Goal: Communication & Community: Answer question/provide support

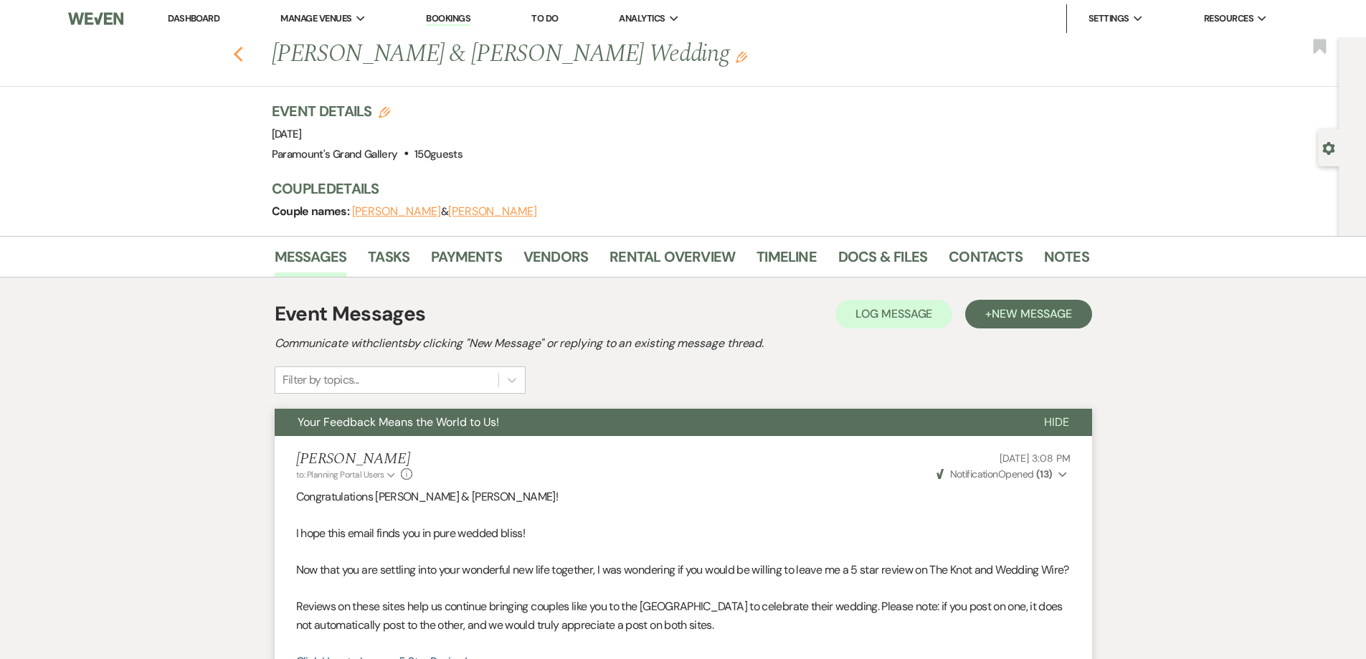
click at [238, 58] on icon "Previous" at bounding box center [238, 54] width 11 height 17
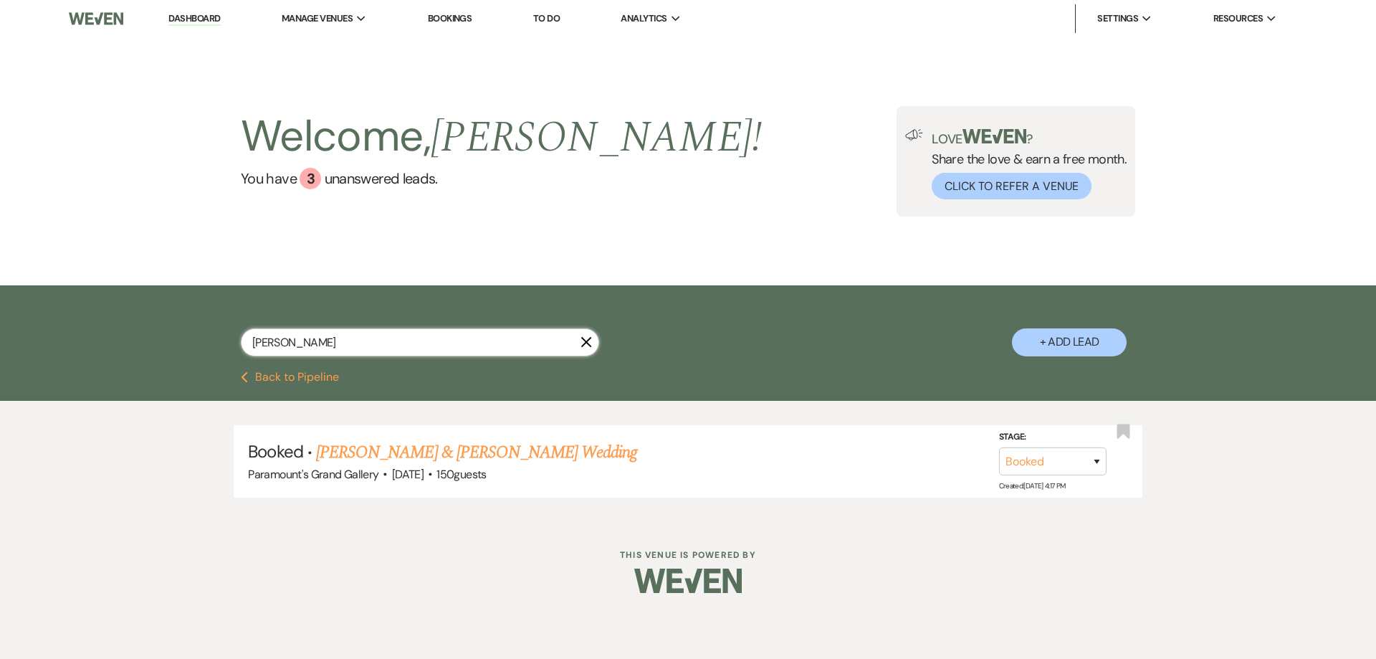
drag, startPoint x: 337, startPoint y: 351, endPoint x: 195, endPoint y: 356, distance: 142.0
click at [195, 356] on div "[PERSON_NAME] + Add Lead" at bounding box center [688, 329] width 1032 height 75
type input "[PERSON_NAME]"
click at [411, 450] on link "[PERSON_NAME] & [PERSON_NAME]" at bounding box center [447, 452] width 262 height 26
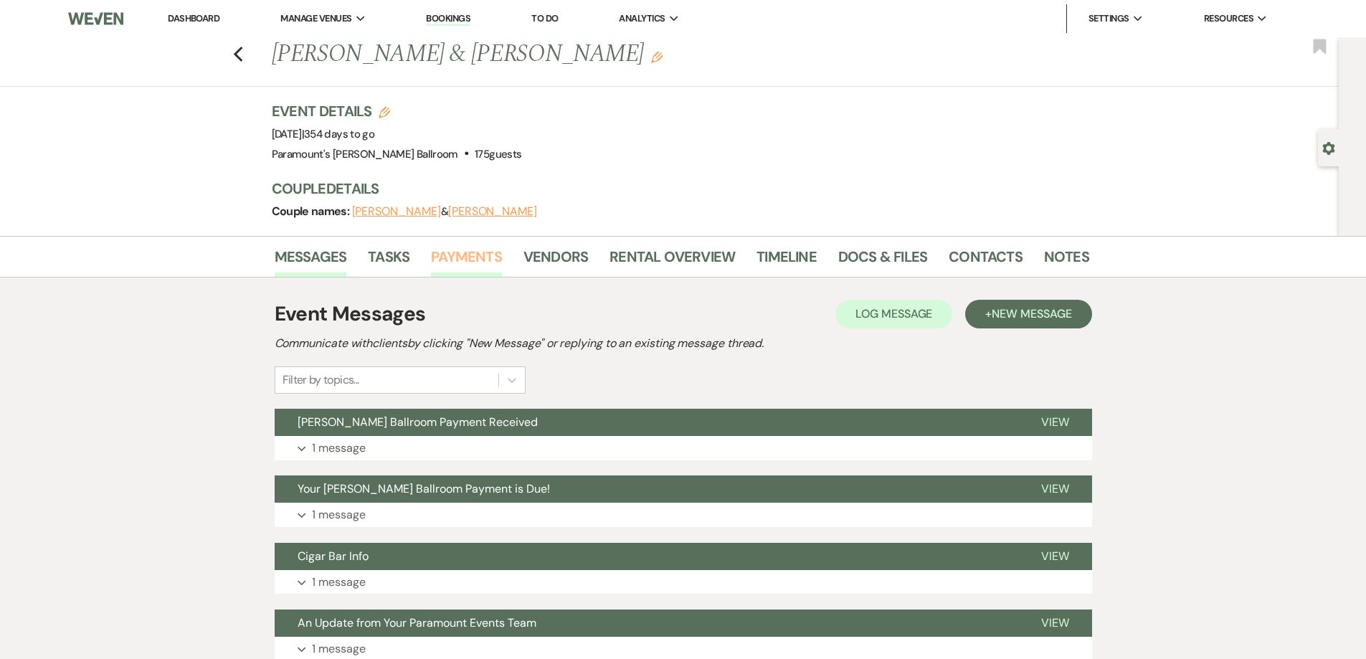
click at [473, 249] on link "Payments" at bounding box center [466, 261] width 71 height 32
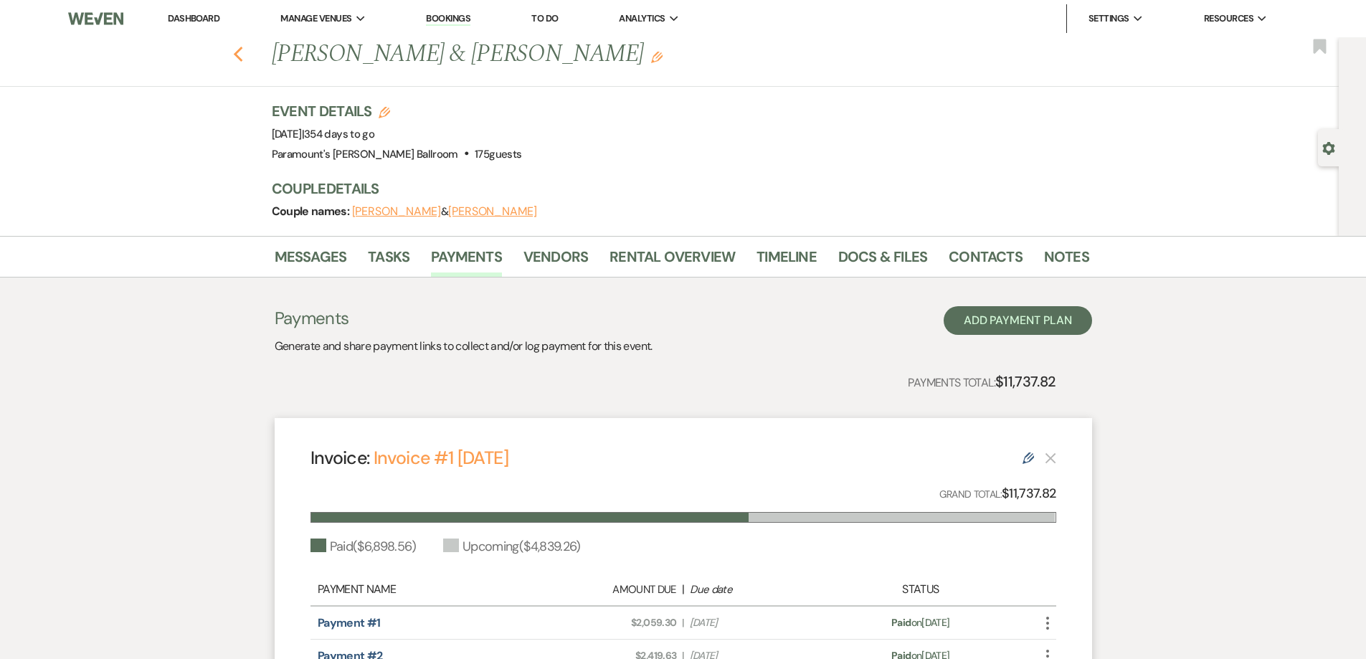
click at [242, 59] on use "button" at bounding box center [237, 55] width 9 height 16
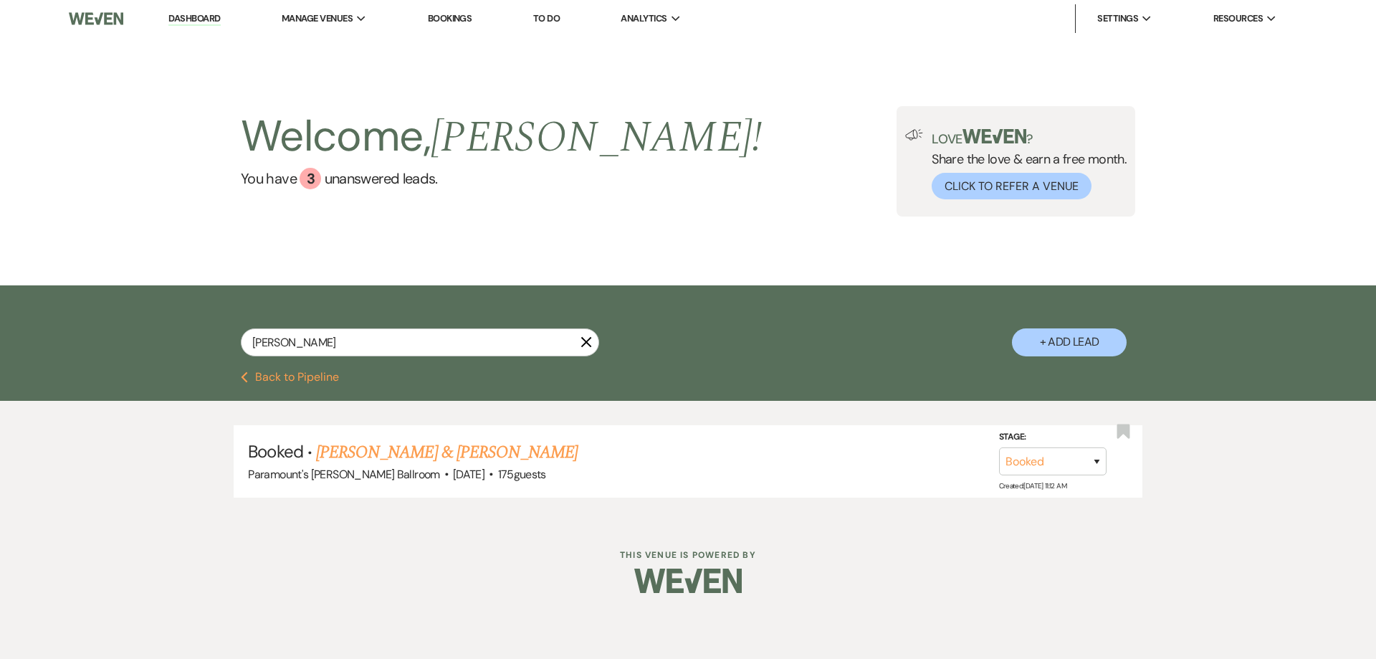
click at [316, 379] on button "Previous Back to Pipeline" at bounding box center [290, 376] width 98 height 11
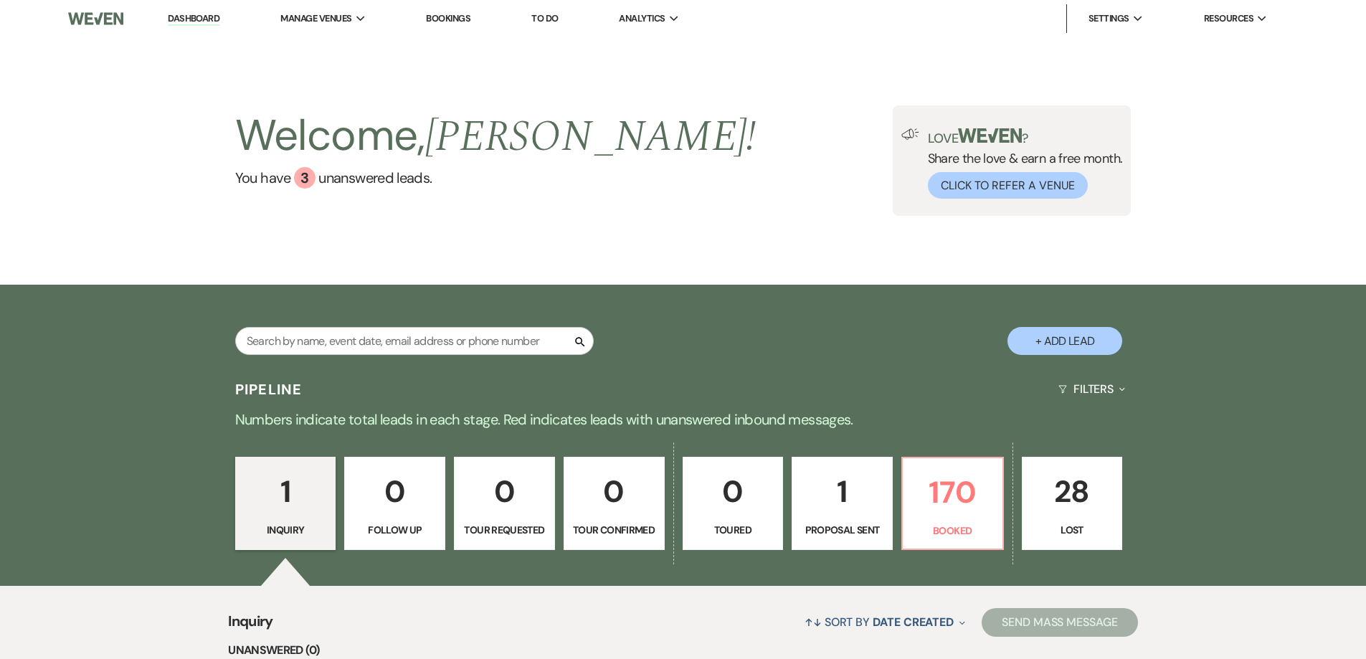
scroll to position [215, 0]
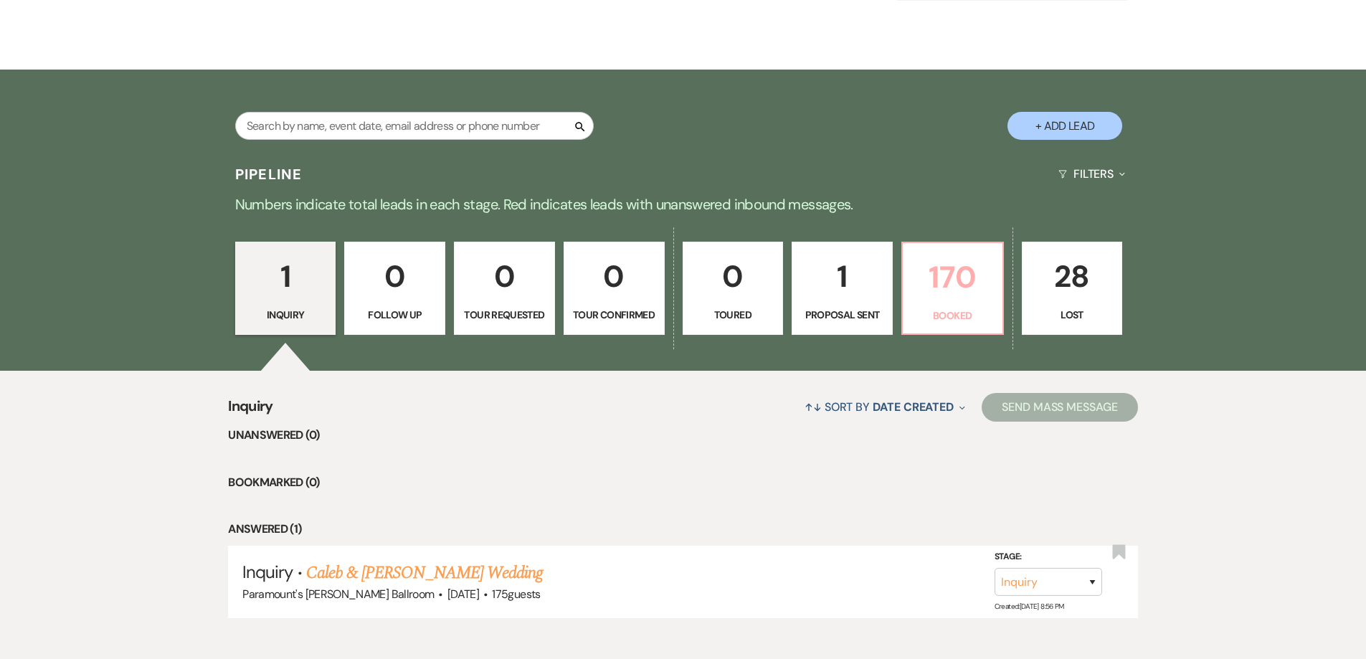
click at [929, 314] on p "Booked" at bounding box center [952, 316] width 82 height 16
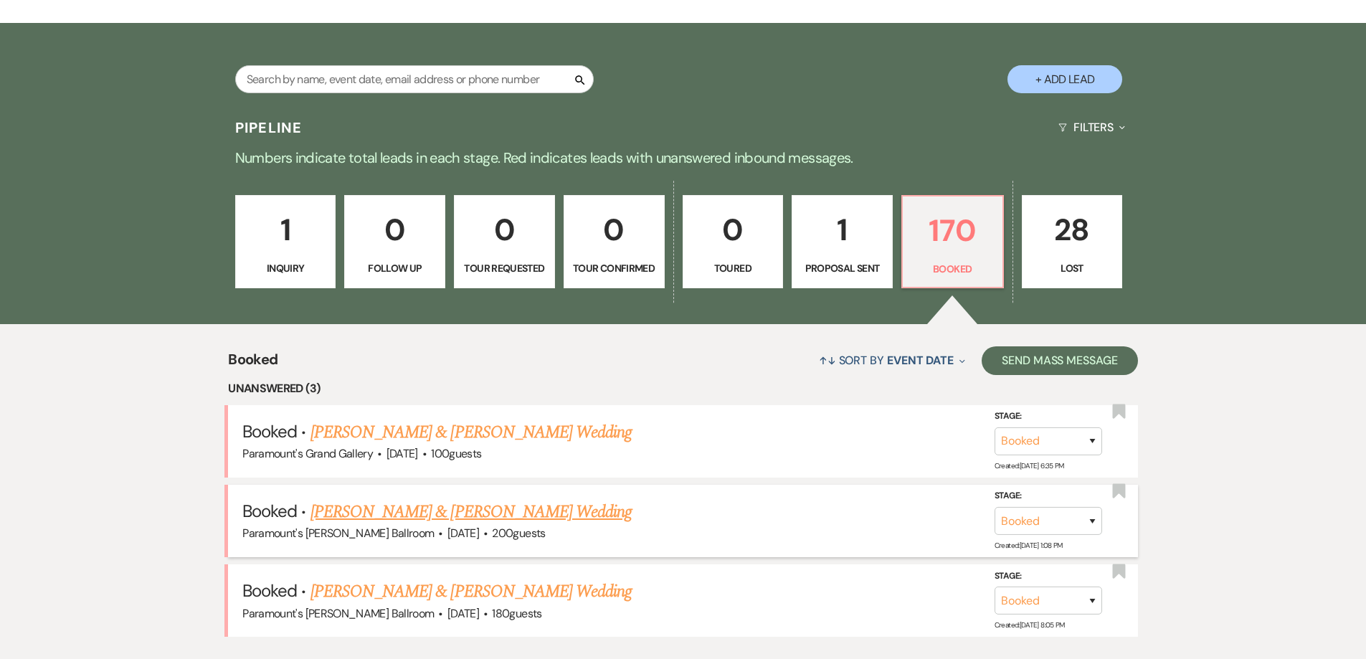
scroll to position [287, 0]
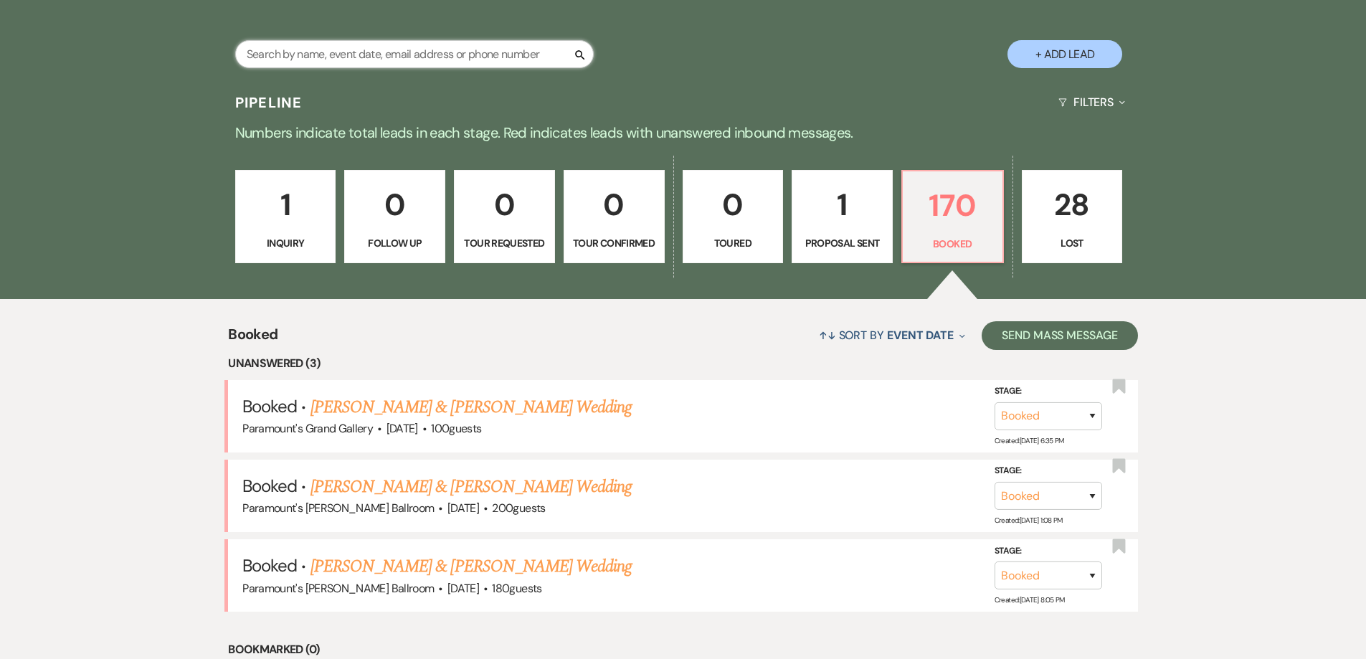
click at [283, 52] on input "text" at bounding box center [414, 54] width 358 height 28
type input "[PERSON_NAME]"
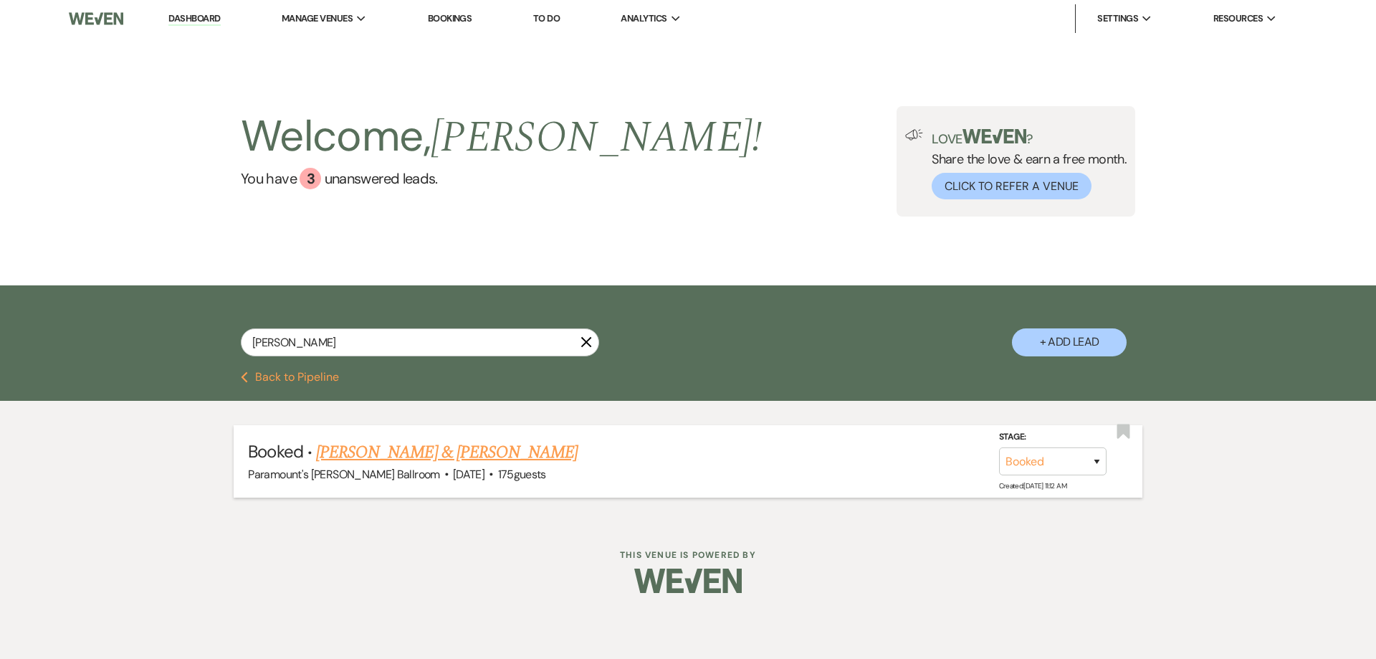
click at [419, 457] on link "[PERSON_NAME] & [PERSON_NAME]" at bounding box center [447, 452] width 262 height 26
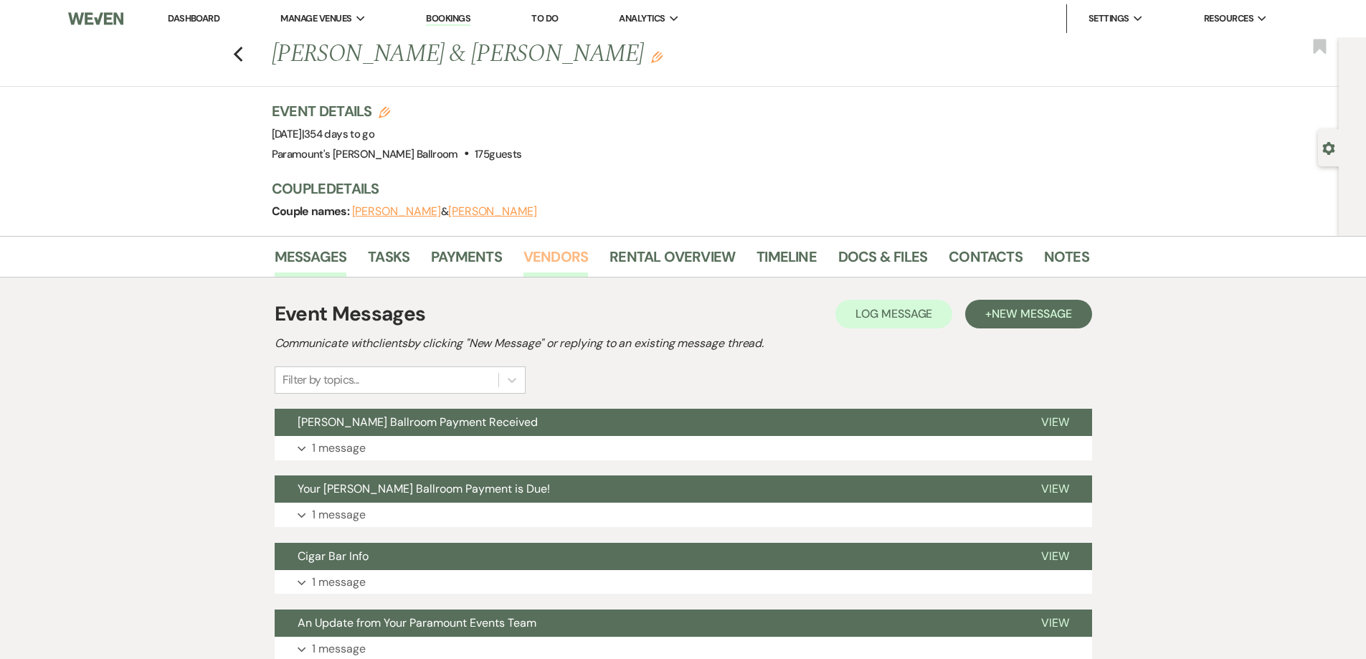
click at [539, 251] on link "Vendors" at bounding box center [555, 261] width 65 height 32
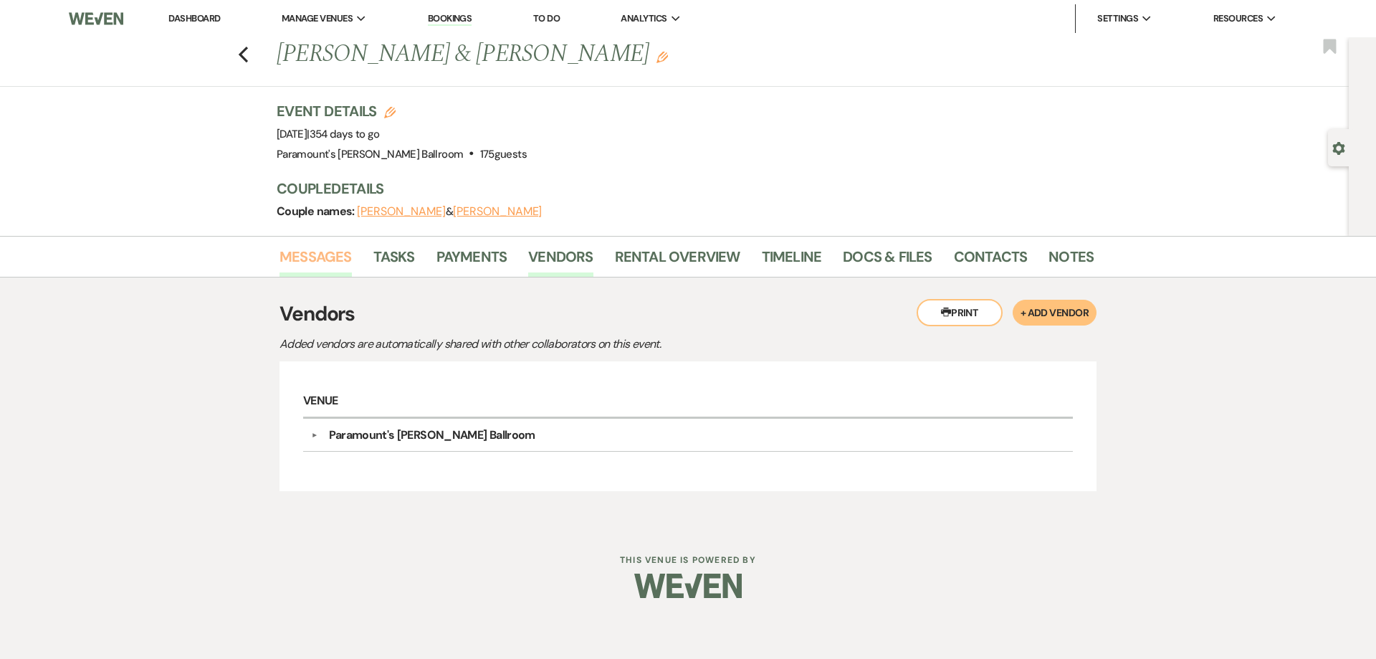
click at [335, 252] on link "Messages" at bounding box center [316, 261] width 72 height 32
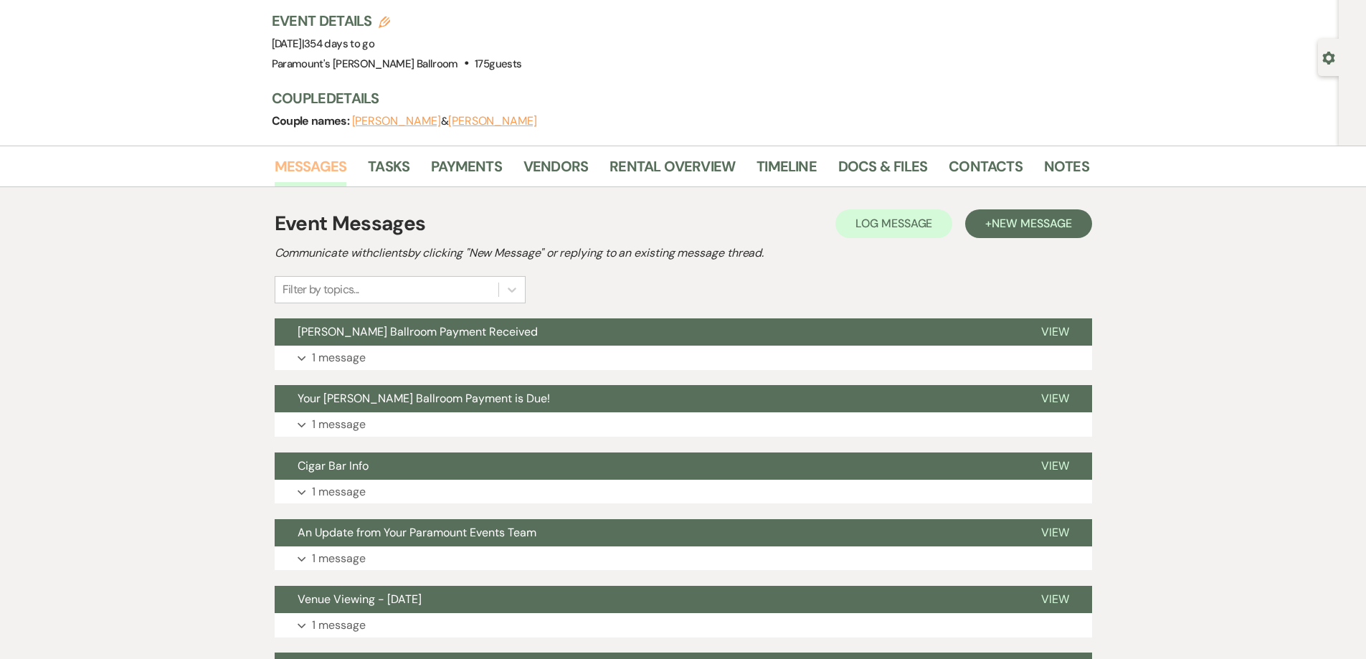
scroll to position [358, 0]
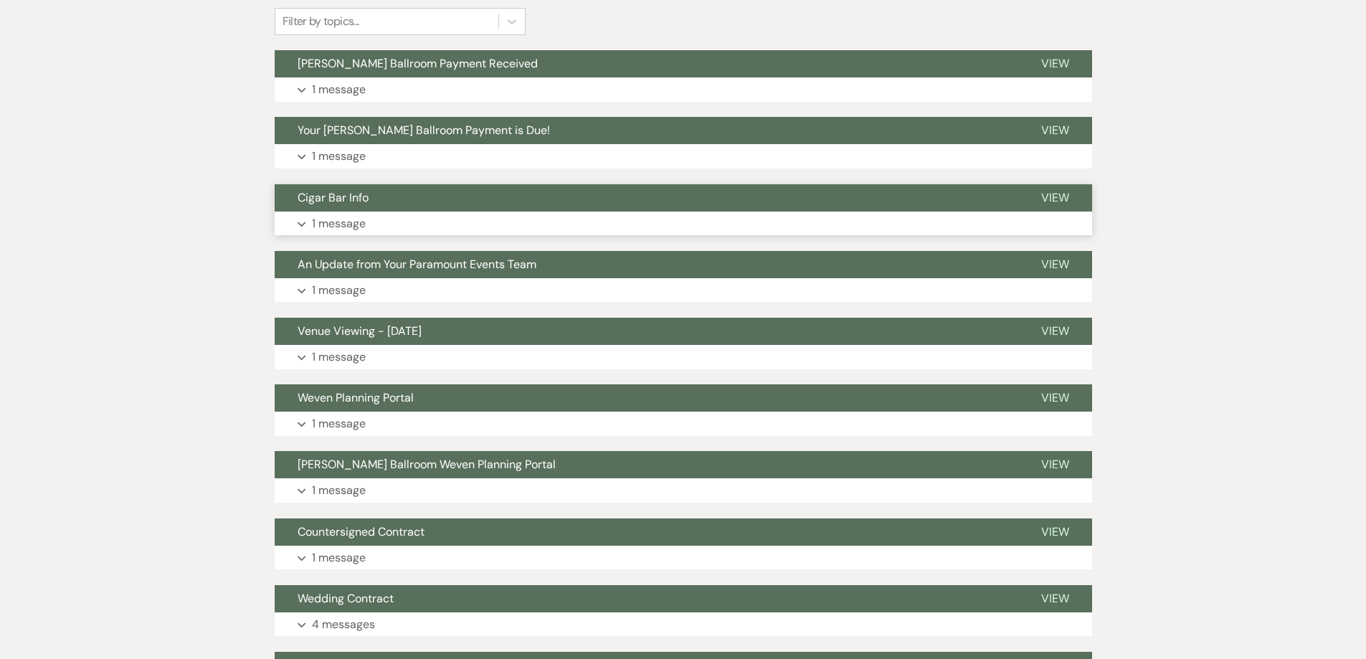
click at [372, 194] on button "Cigar Bar Info" at bounding box center [646, 197] width 743 height 27
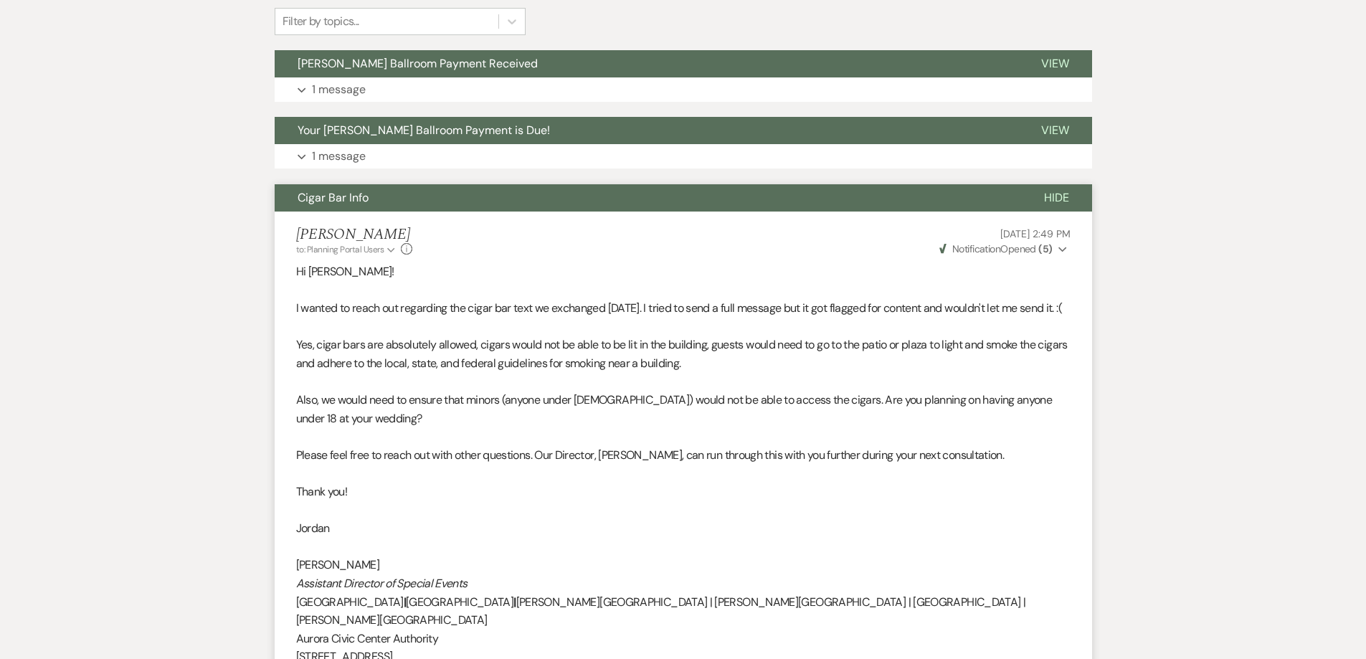
click at [372, 194] on button "Cigar Bar Info" at bounding box center [648, 197] width 746 height 27
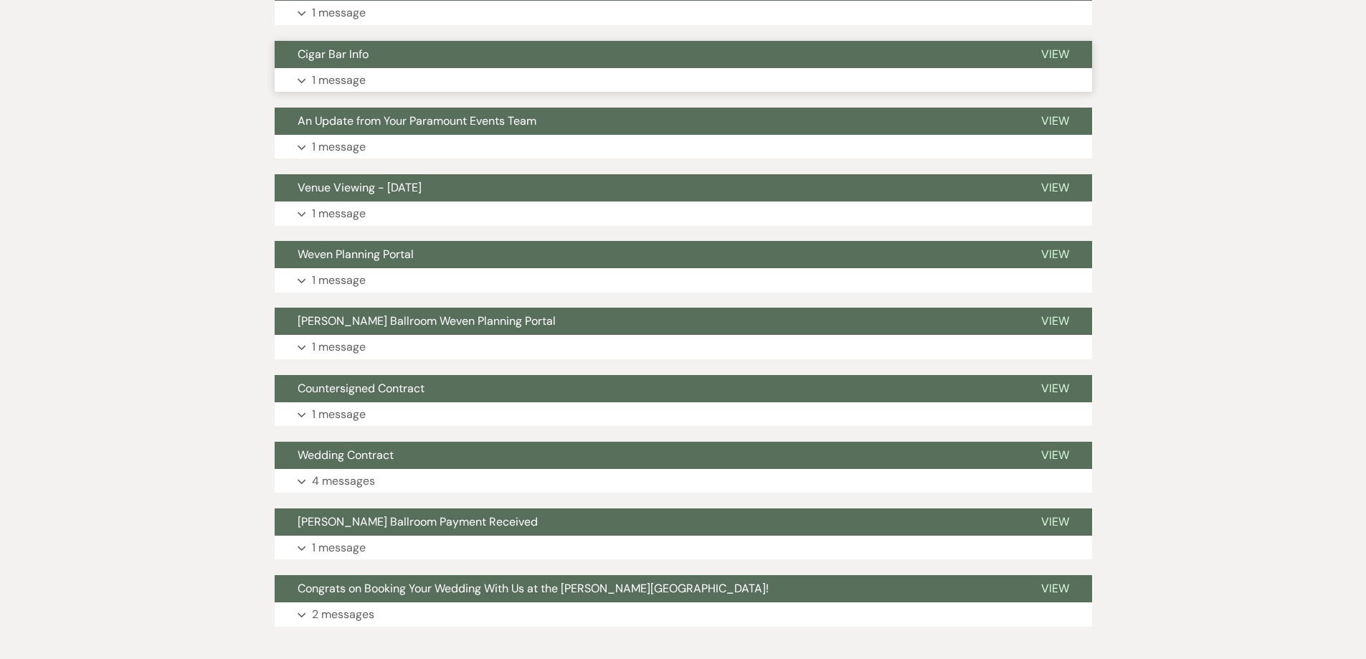
scroll to position [583, 0]
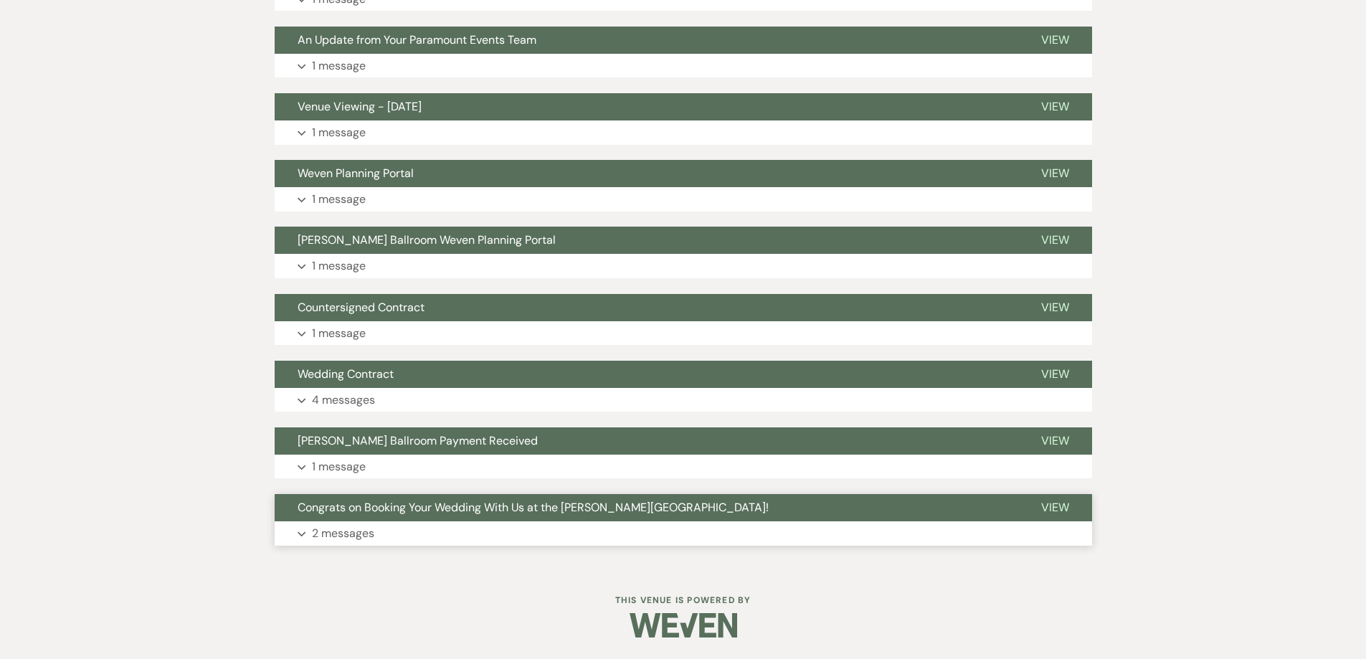
click at [514, 504] on span "Congrats on Booking Your Wedding With Us at the [PERSON_NAME][GEOGRAPHIC_DATA]!" at bounding box center [532, 507] width 471 height 15
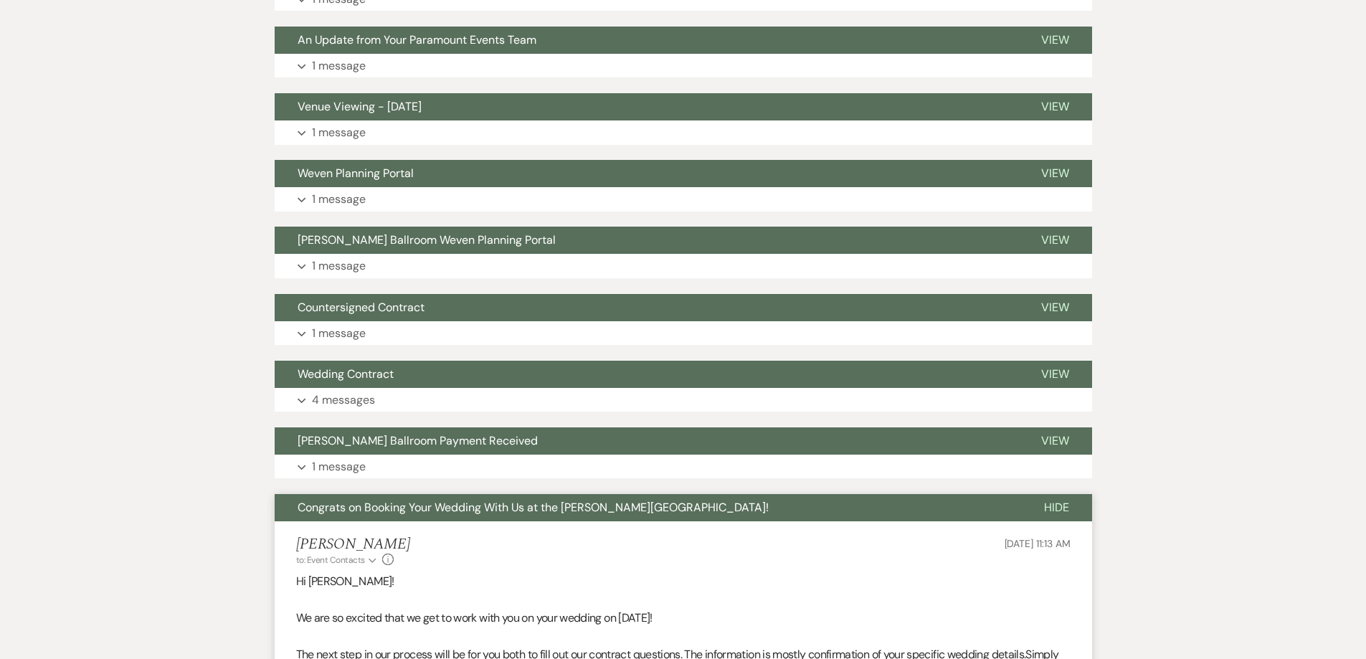
click at [514, 504] on span "Congrats on Booking Your Wedding With Us at the [PERSON_NAME][GEOGRAPHIC_DATA]!" at bounding box center [532, 507] width 471 height 15
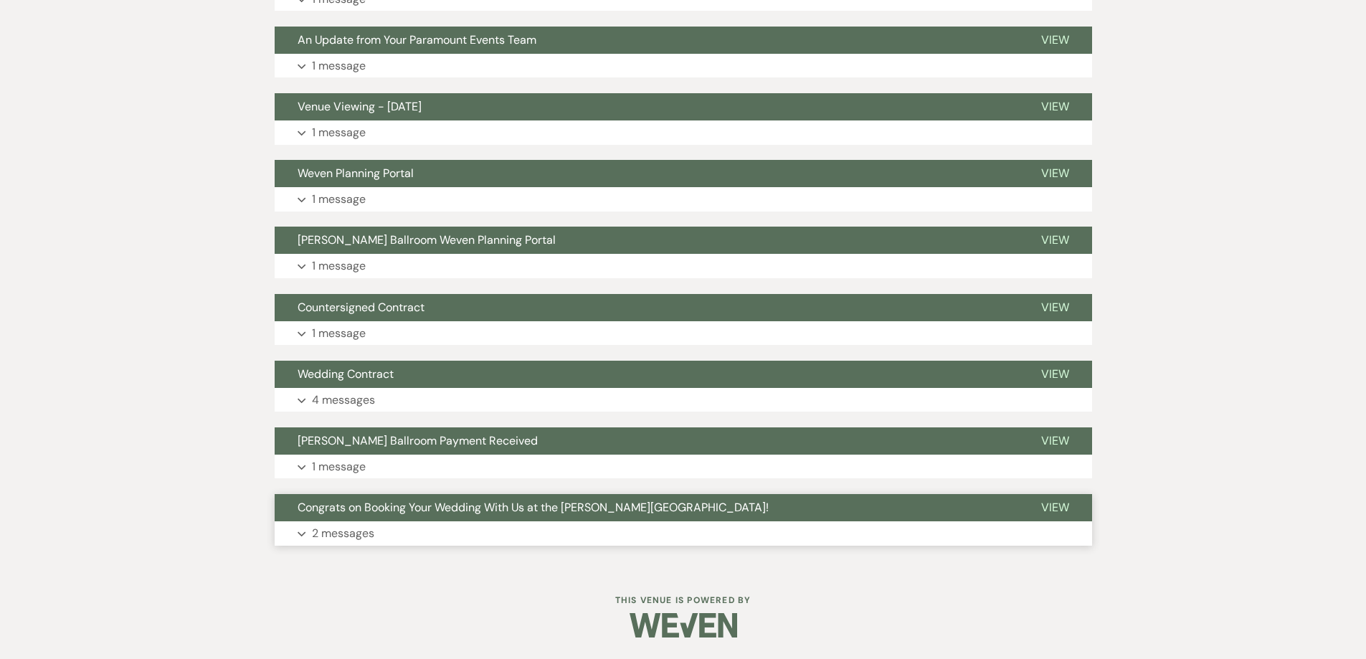
click at [514, 504] on span "Congrats on Booking Your Wedding With Us at the [PERSON_NAME][GEOGRAPHIC_DATA]!" at bounding box center [532, 507] width 471 height 15
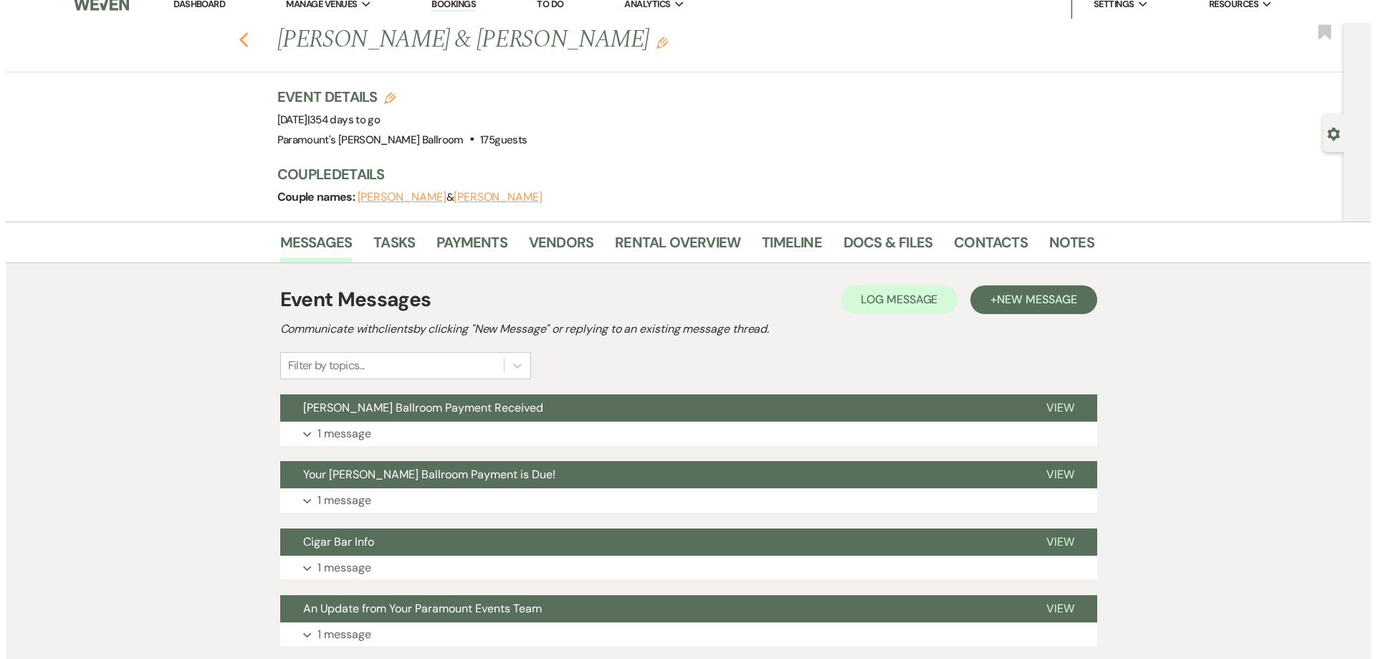
scroll to position [0, 0]
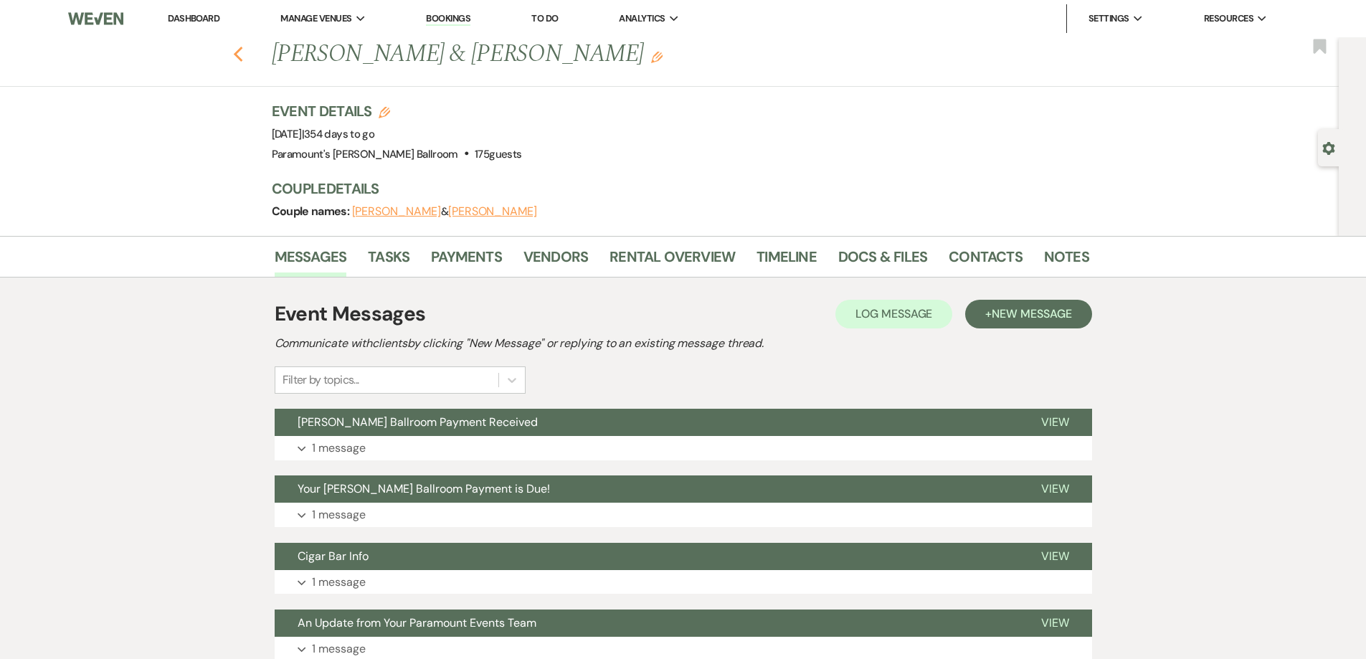
click at [244, 57] on icon "Previous" at bounding box center [238, 54] width 11 height 17
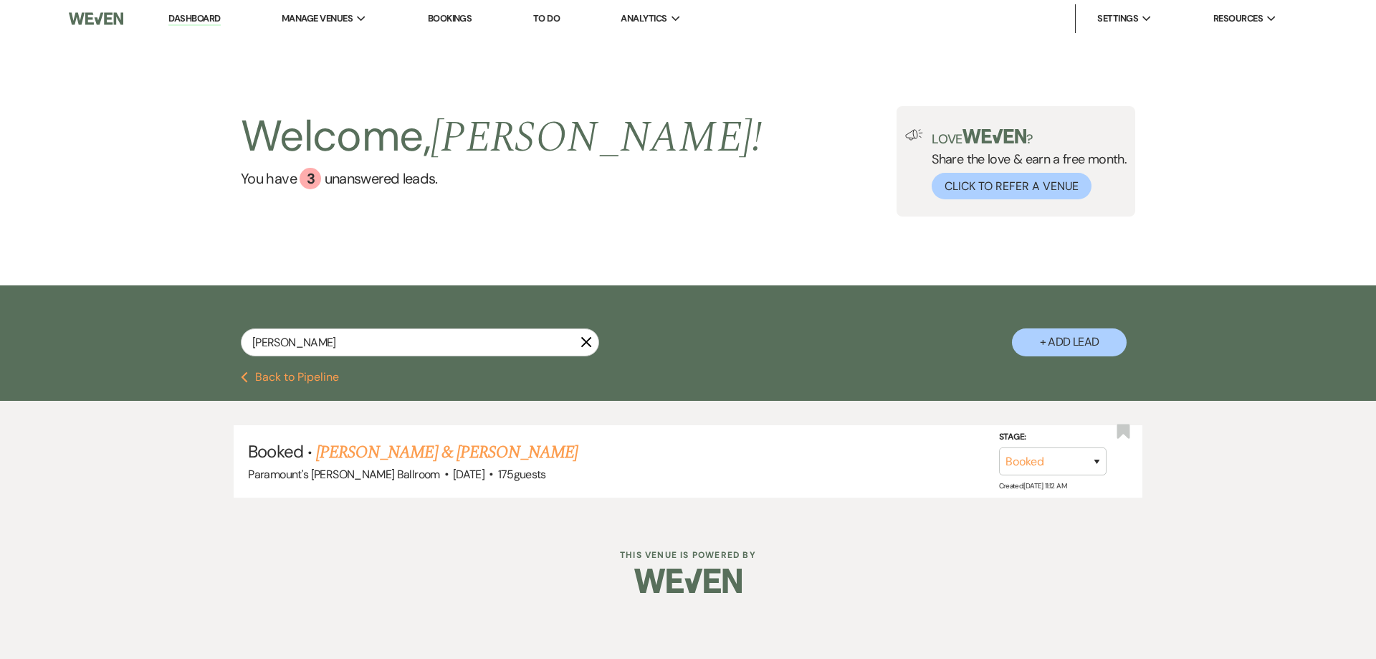
click at [290, 379] on button "Previous Back to Pipeline" at bounding box center [290, 376] width 98 height 11
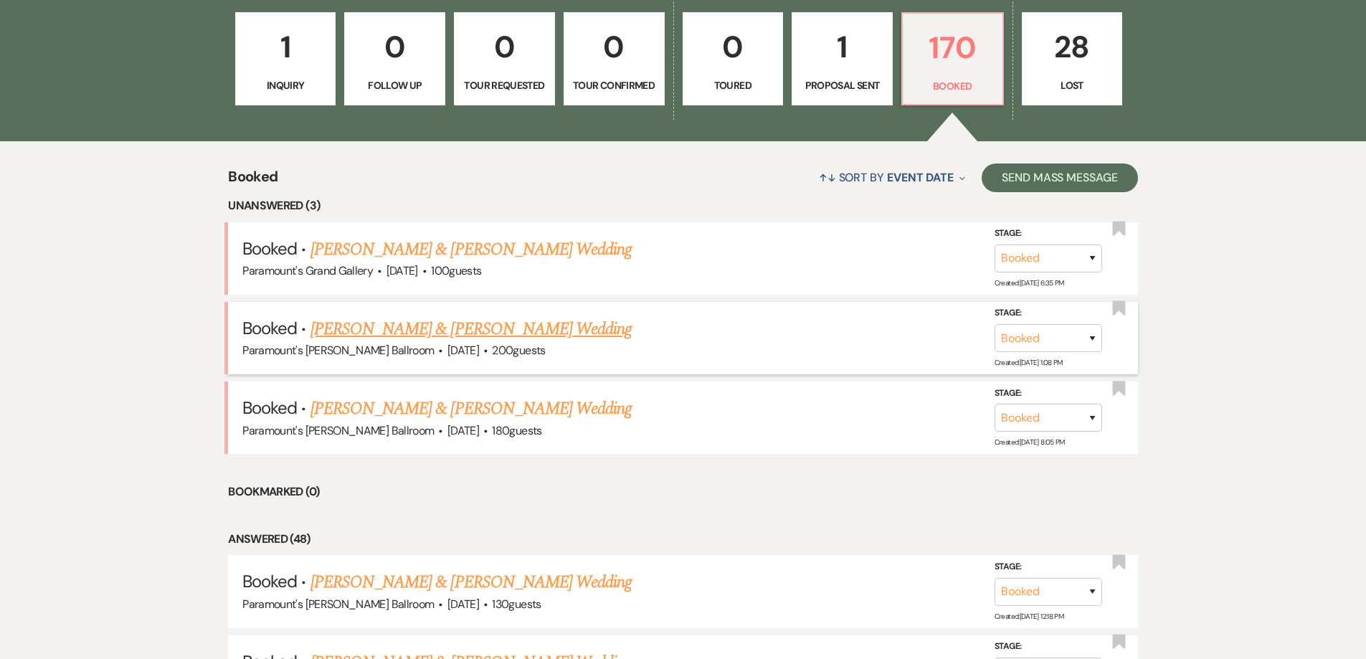
scroll to position [502, 0]
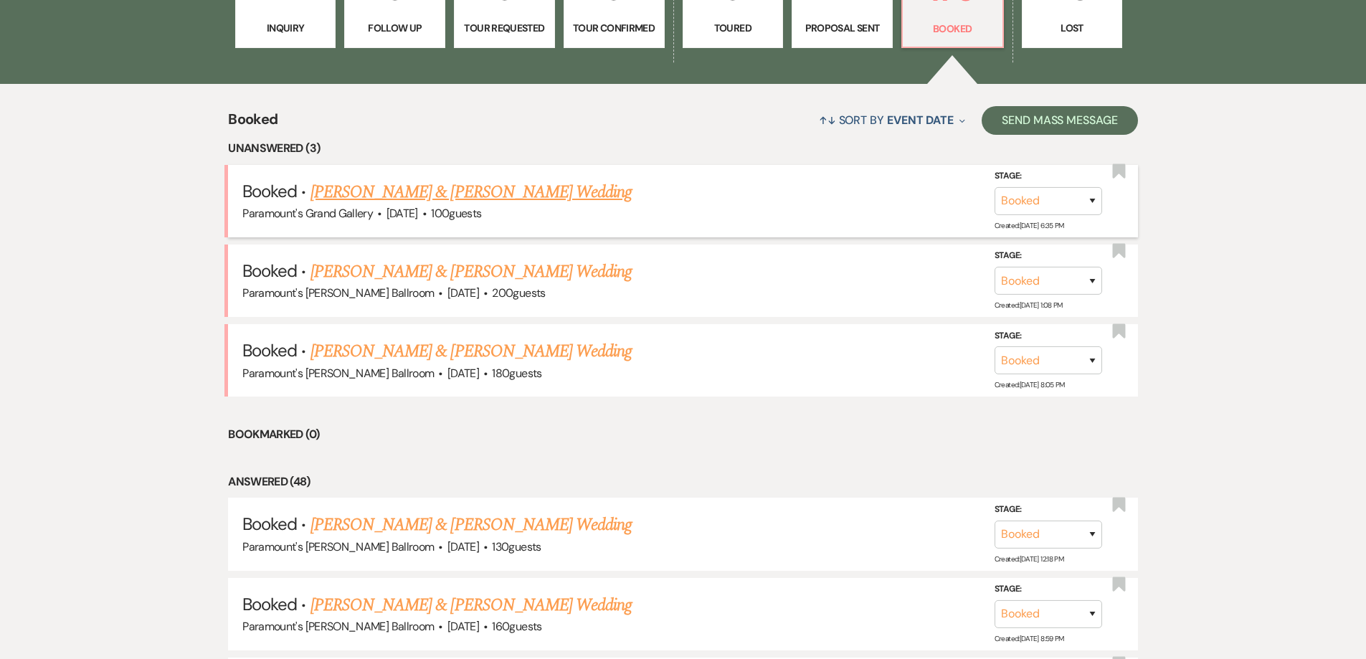
click at [441, 179] on link "[PERSON_NAME] & [PERSON_NAME] Wedding" at bounding box center [470, 192] width 321 height 26
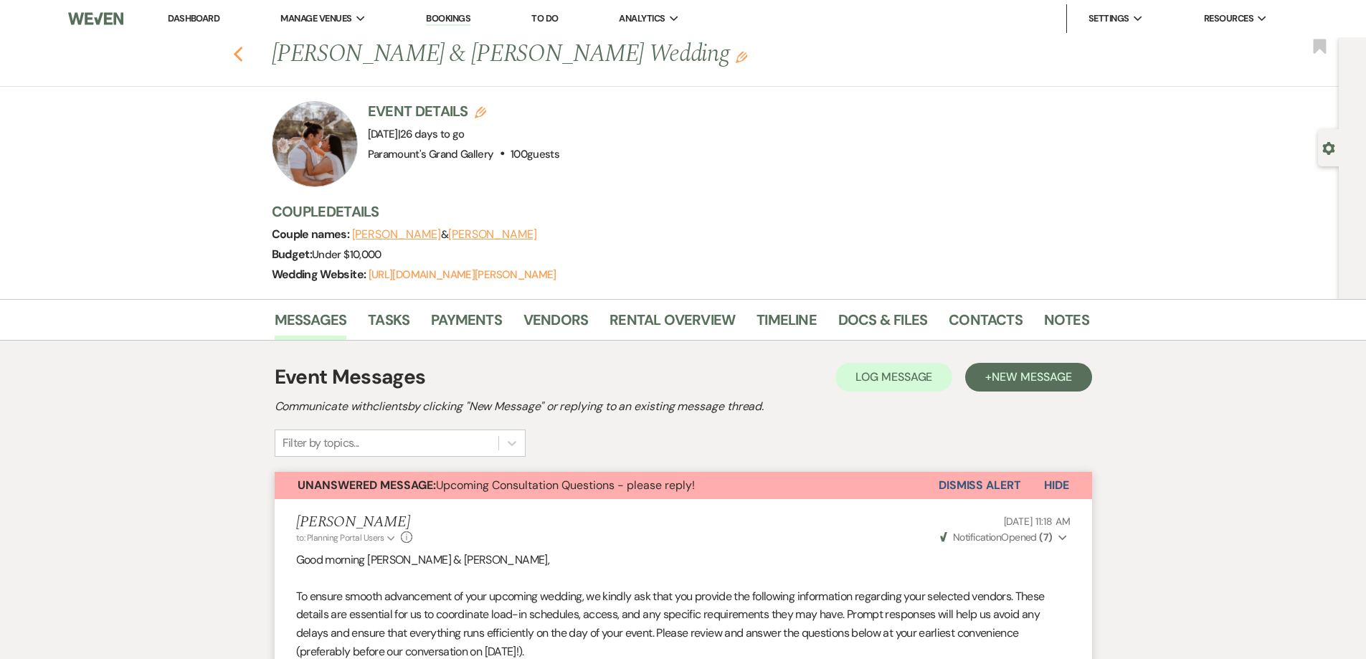
click at [242, 59] on icon "Previous" at bounding box center [238, 54] width 11 height 17
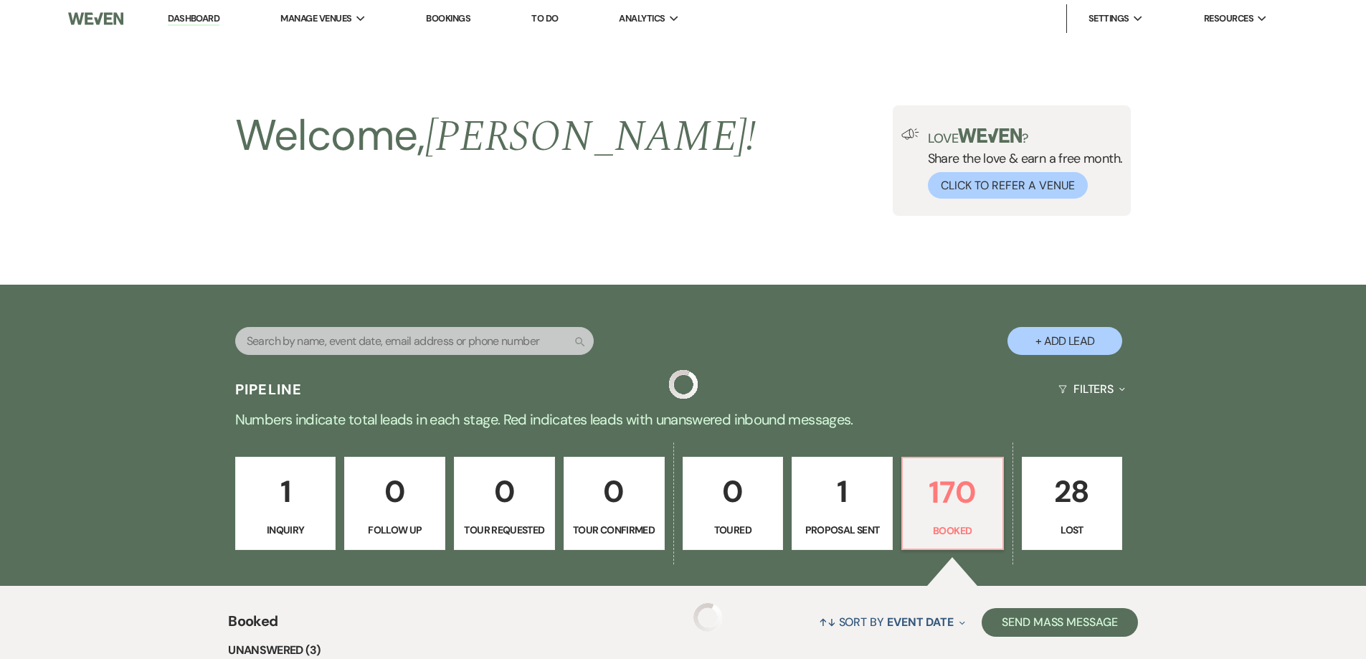
scroll to position [502, 0]
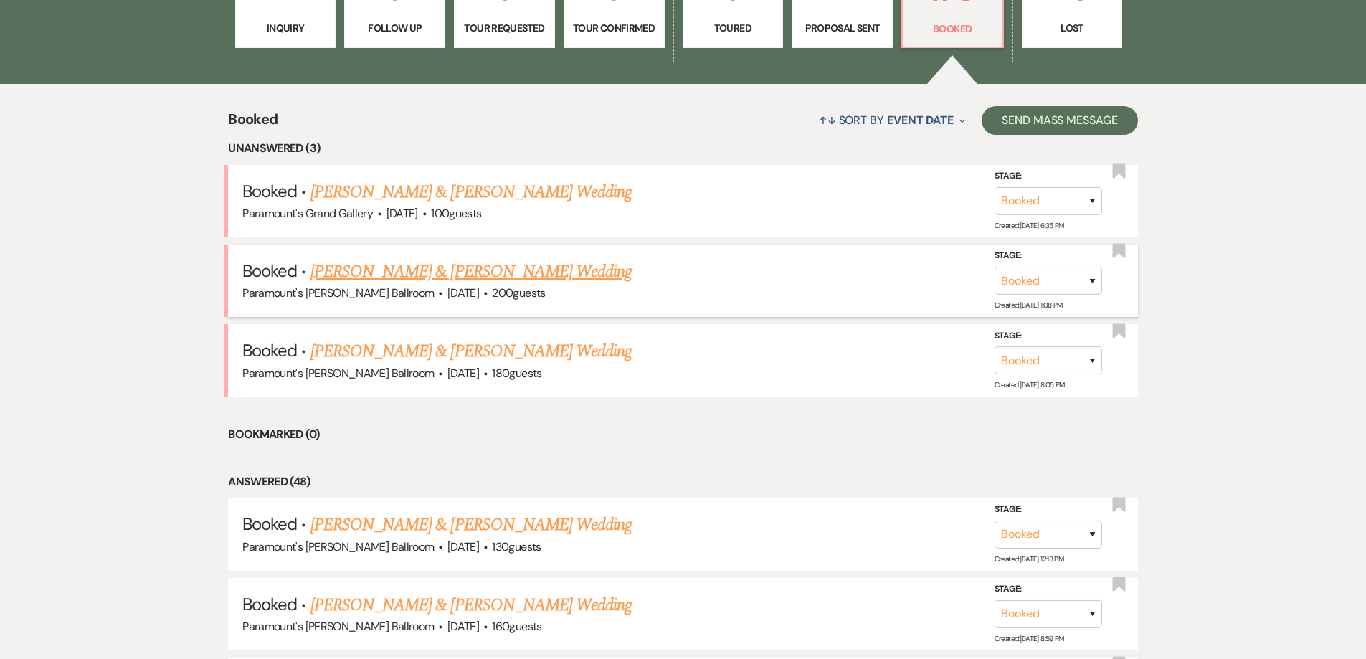
click at [393, 268] on link "[PERSON_NAME] & [PERSON_NAME] Wedding" at bounding box center [470, 272] width 321 height 26
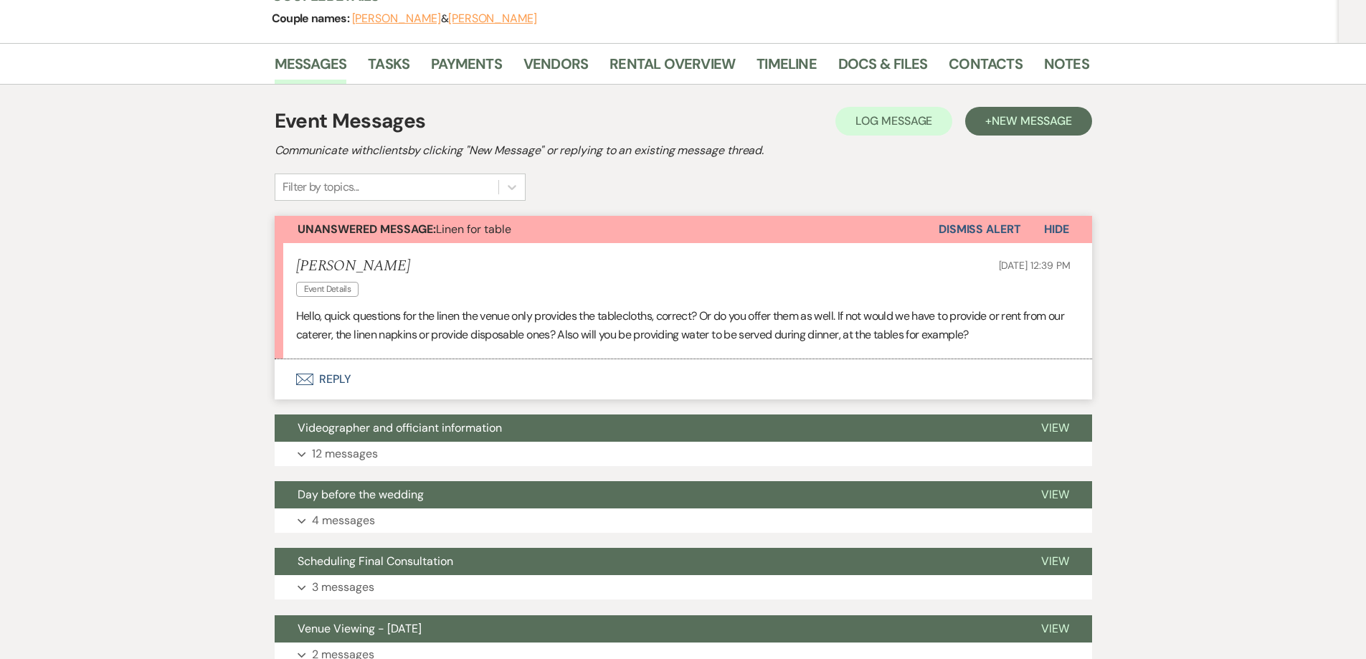
scroll to position [215, 0]
click at [302, 376] on icon "Envelope" at bounding box center [304, 379] width 17 height 11
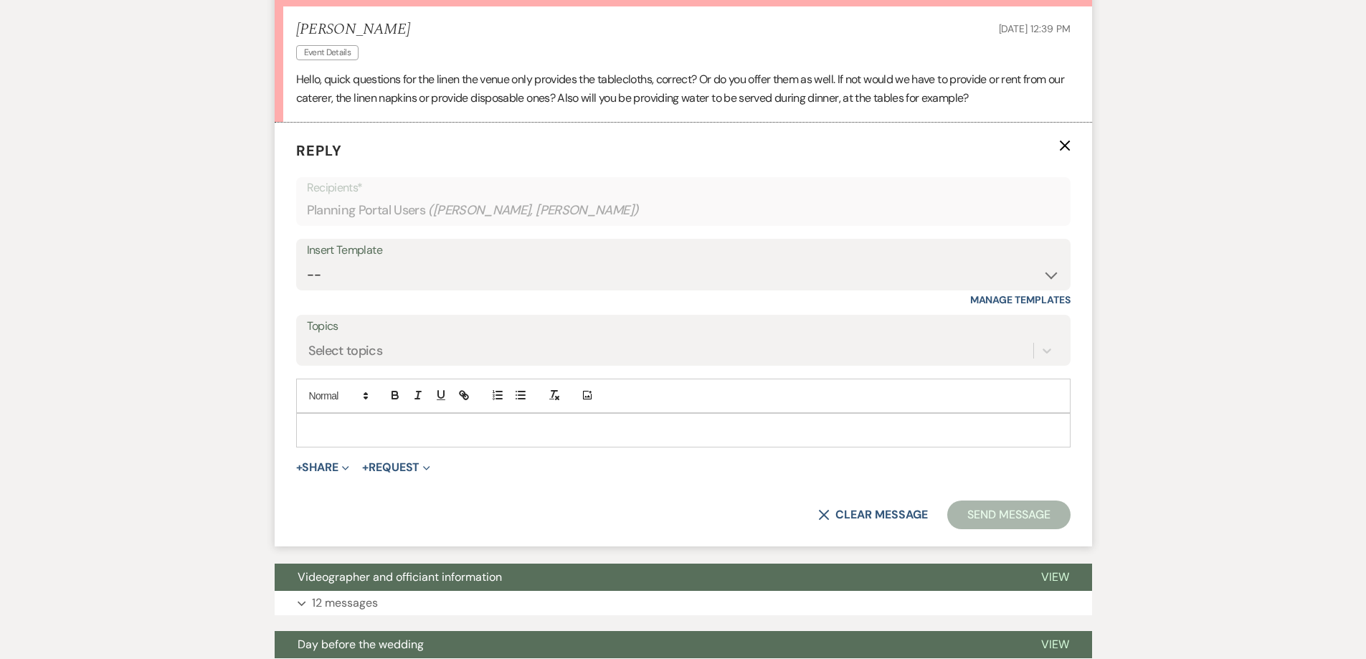
scroll to position [457, 0]
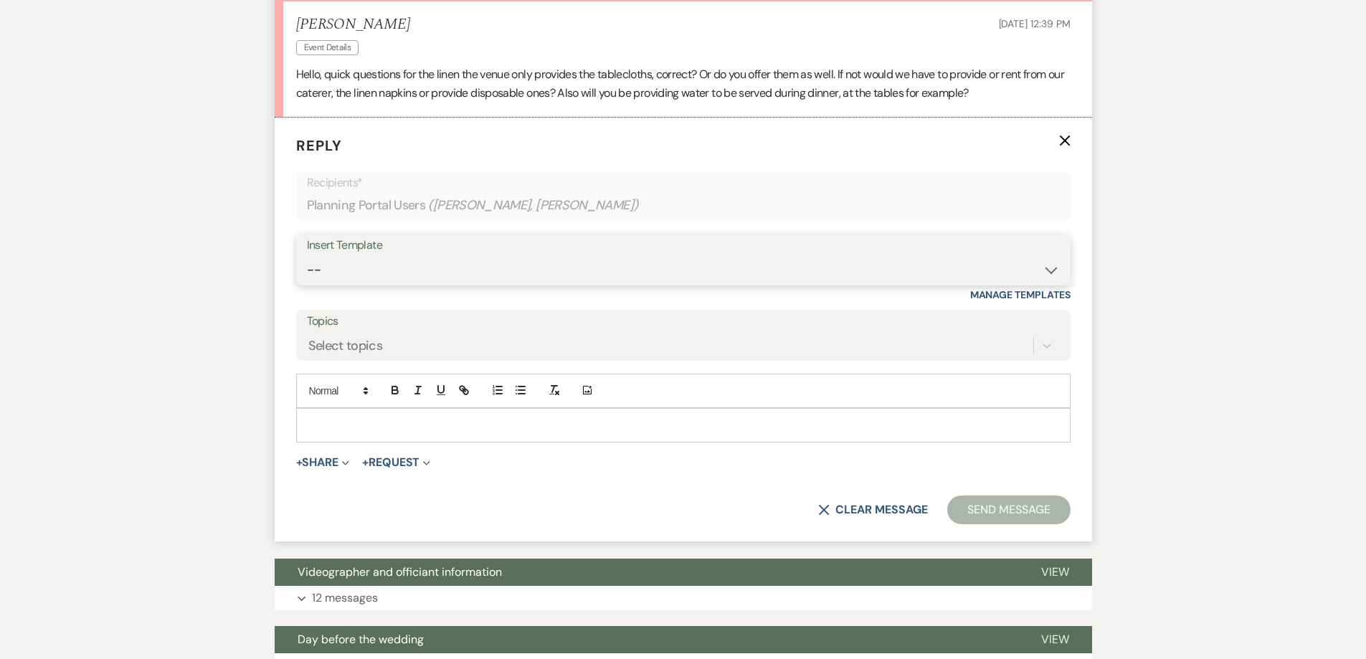
click at [341, 268] on select "-- Weven Planning Portal Introduction (Booked Events) 6 Month Consultation 9 Mo…" at bounding box center [683, 270] width 753 height 28
select select "4089"
click at [307, 256] on select "-- Weven Planning Portal Introduction (Booked Events) 6 Month Consultation 9 Mo…" at bounding box center [683, 270] width 753 height 28
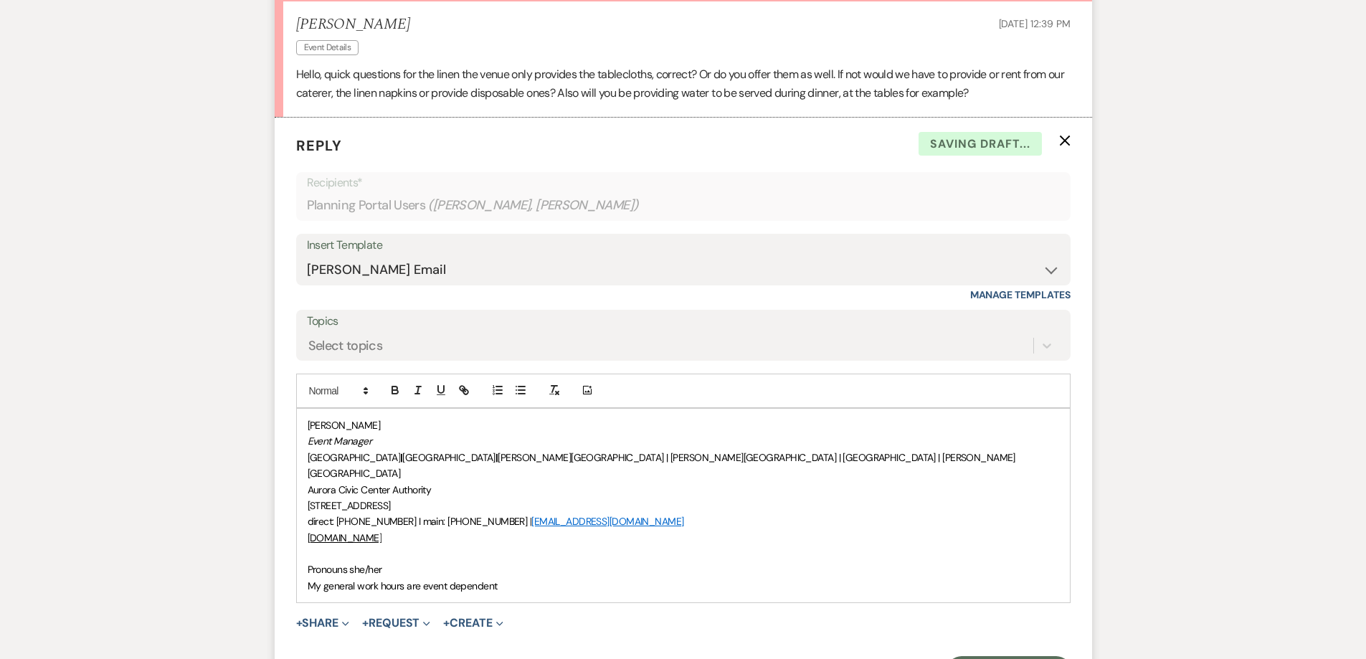
click at [305, 551] on div "[PERSON_NAME] Event Manager [GEOGRAPHIC_DATA] | [GEOGRAPHIC_DATA] | [PERSON_NAM…" at bounding box center [683, 506] width 773 height 194
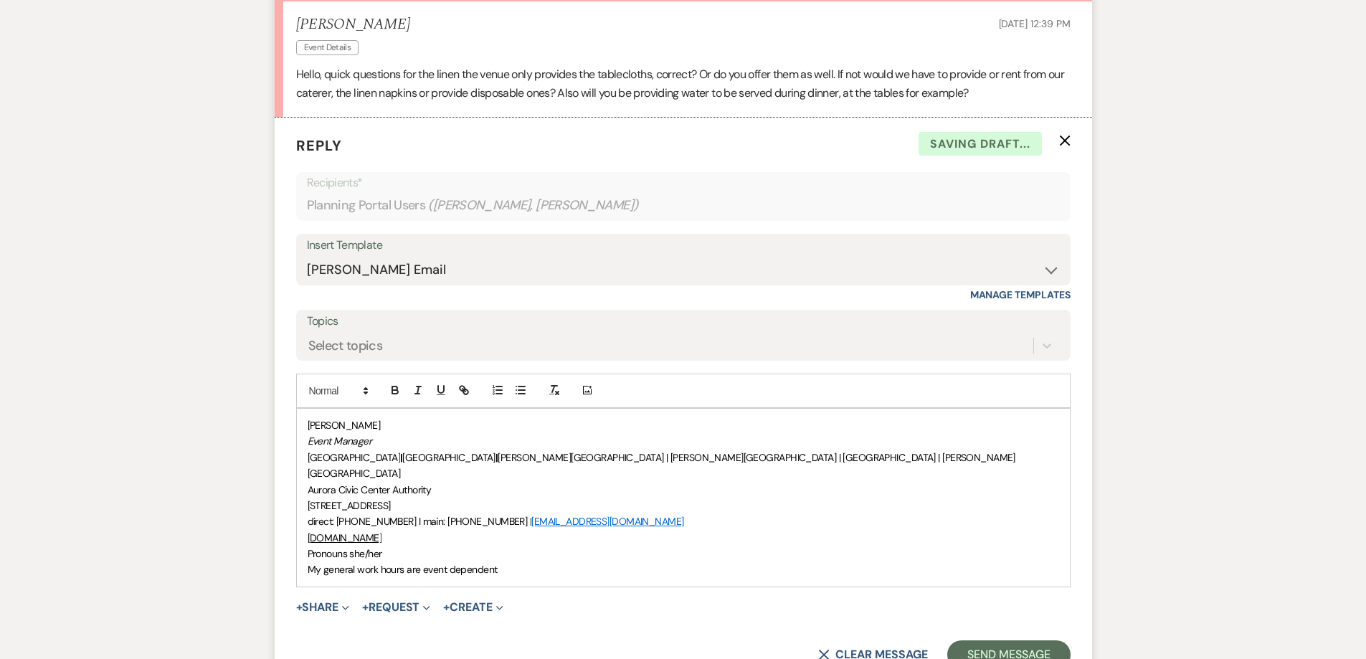
click at [308, 425] on p "[PERSON_NAME]" at bounding box center [683, 425] width 751 height 16
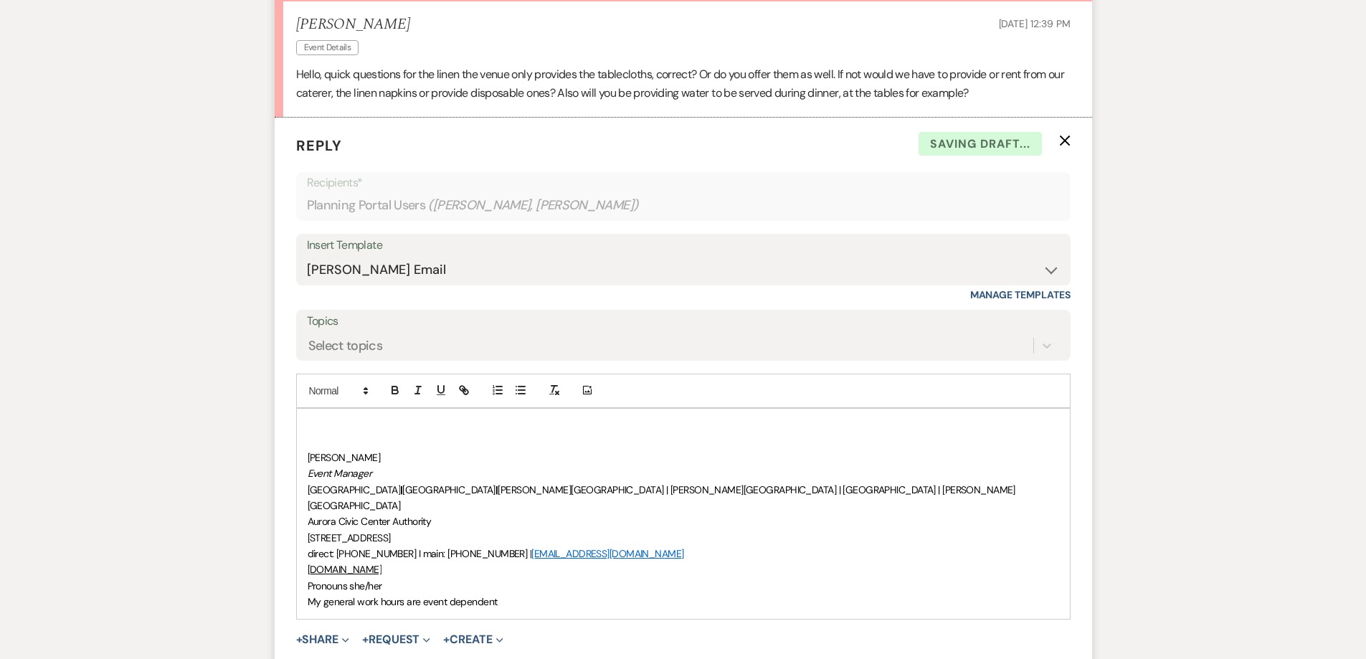
click at [308, 425] on p at bounding box center [683, 425] width 751 height 16
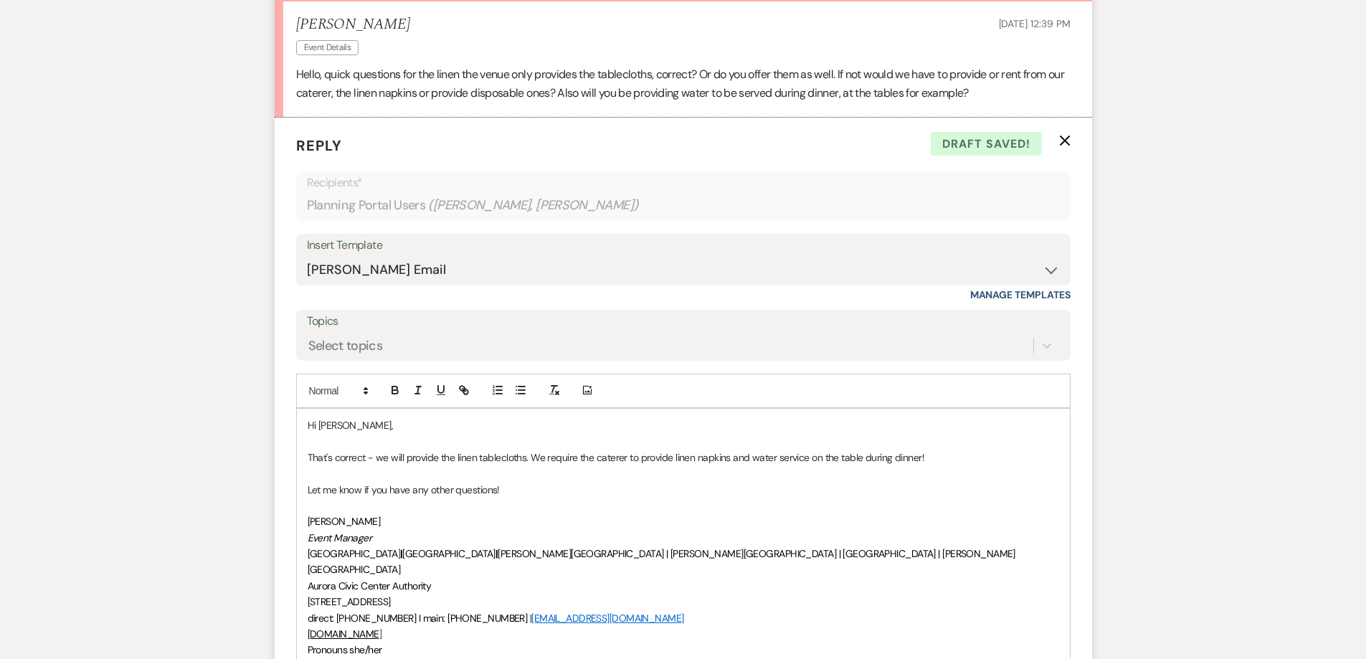
click at [447, 457] on p "That's correct - we will provide the linen tablecloths. We require the caterer …" at bounding box center [683, 457] width 751 height 16
click at [441, 465] on p "That's correct - we will provide the linen tablecloths. We require the caterer …" at bounding box center [683, 457] width 751 height 16
click at [685, 454] on p "That's correct - we will provide only the linen tablecloths. We require the cat…" at bounding box center [683, 457] width 751 height 16
click at [608, 520] on p "[PERSON_NAME]" at bounding box center [683, 521] width 751 height 16
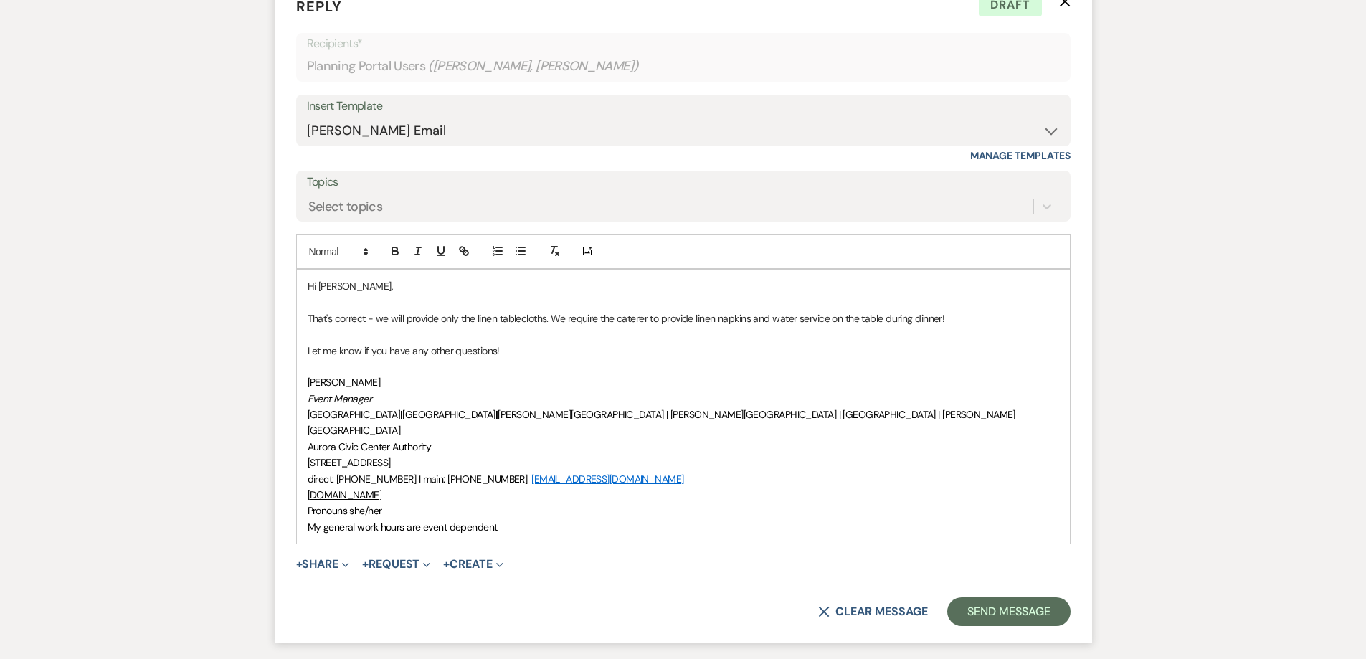
scroll to position [601, 0]
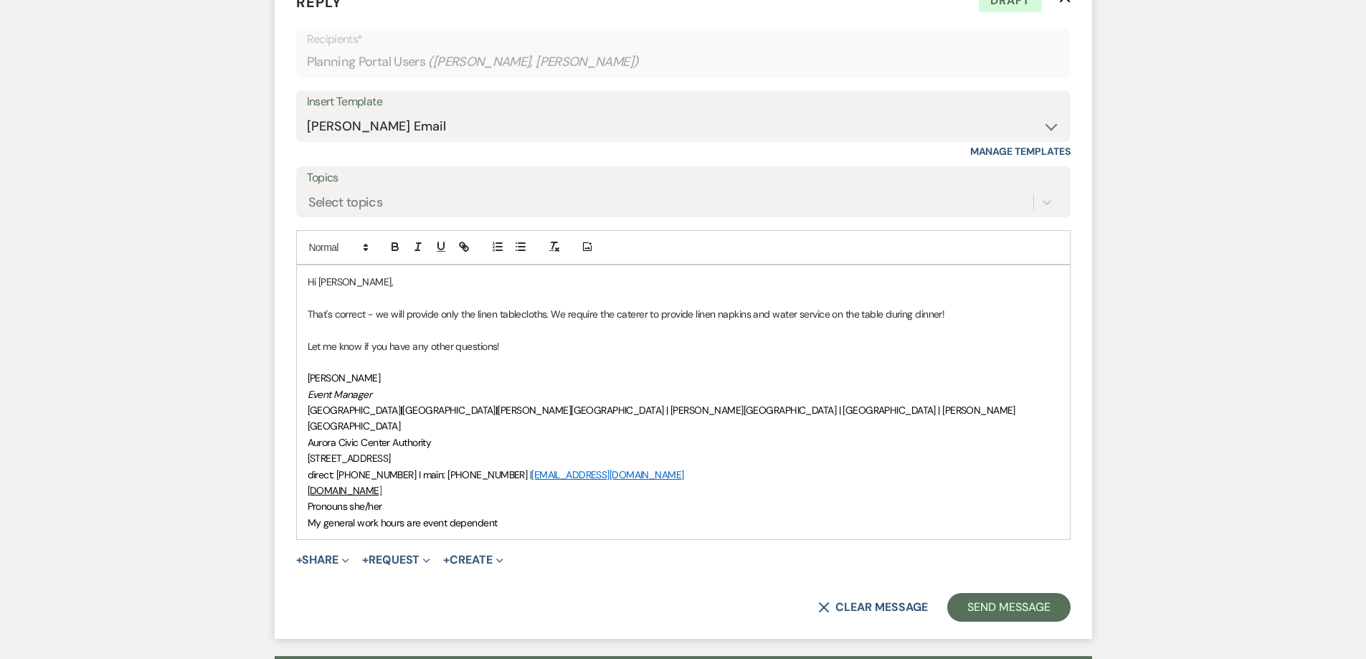
click at [616, 319] on p "That's correct - we will provide only the linen tablecloths. We require the cat…" at bounding box center [683, 314] width 751 height 16
click at [1013, 593] on button "Send Message" at bounding box center [1008, 607] width 123 height 29
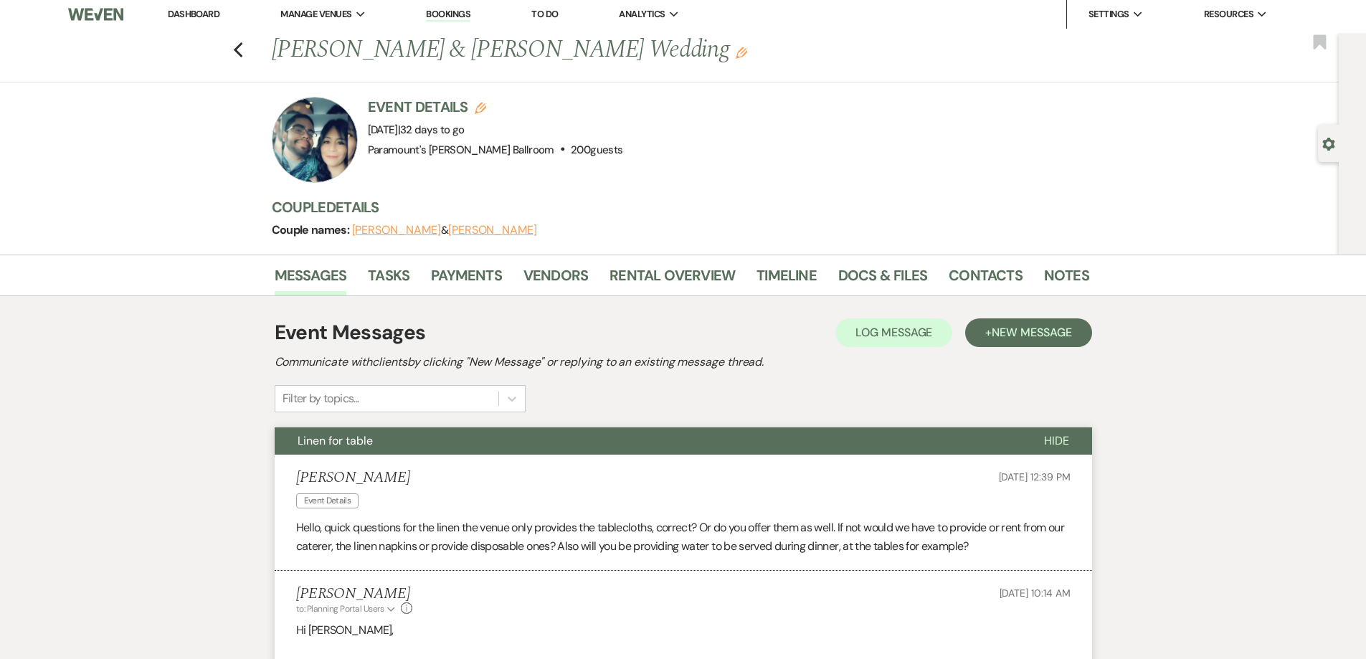
scroll to position [0, 0]
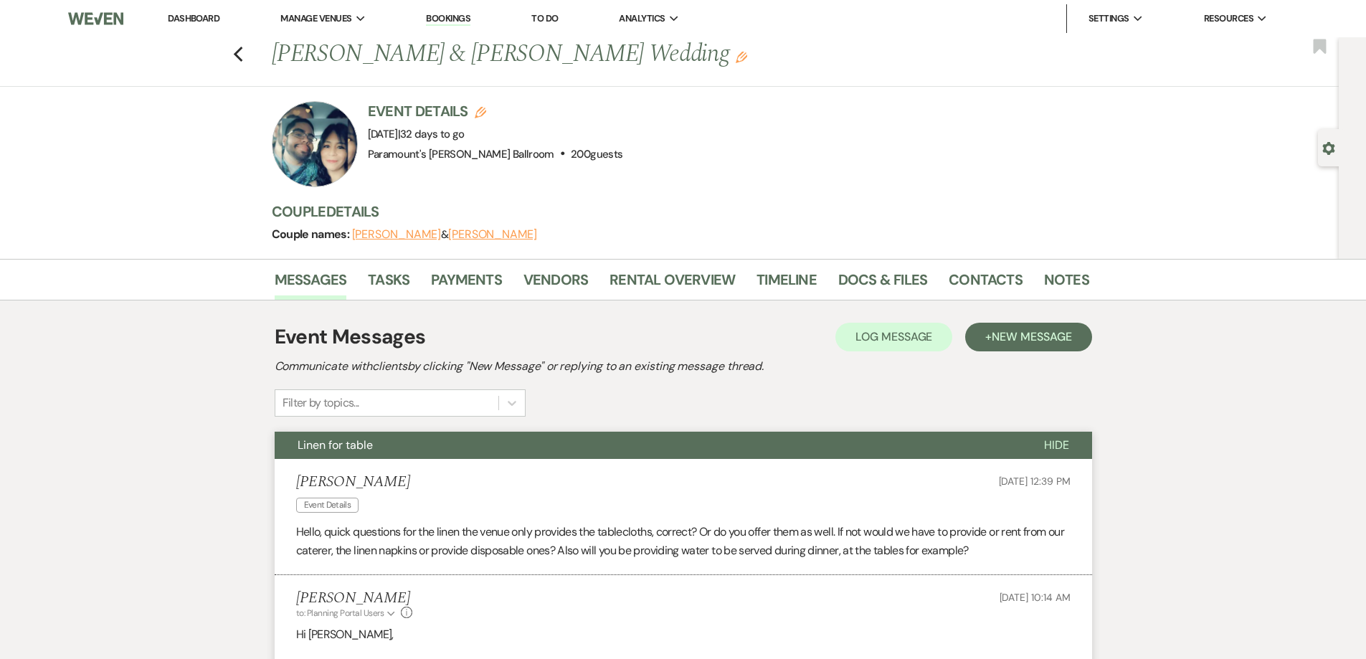
click at [315, 449] on span "Linen for table" at bounding box center [334, 444] width 75 height 15
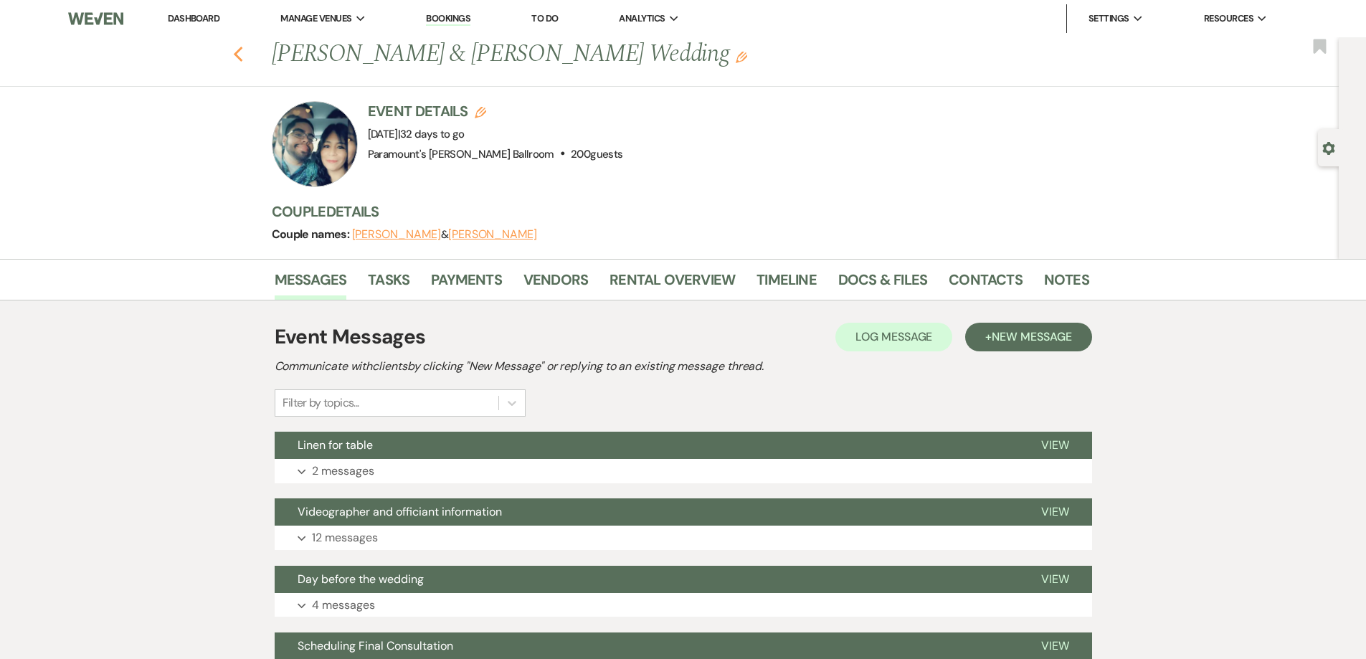
click at [242, 53] on use "button" at bounding box center [237, 55] width 9 height 16
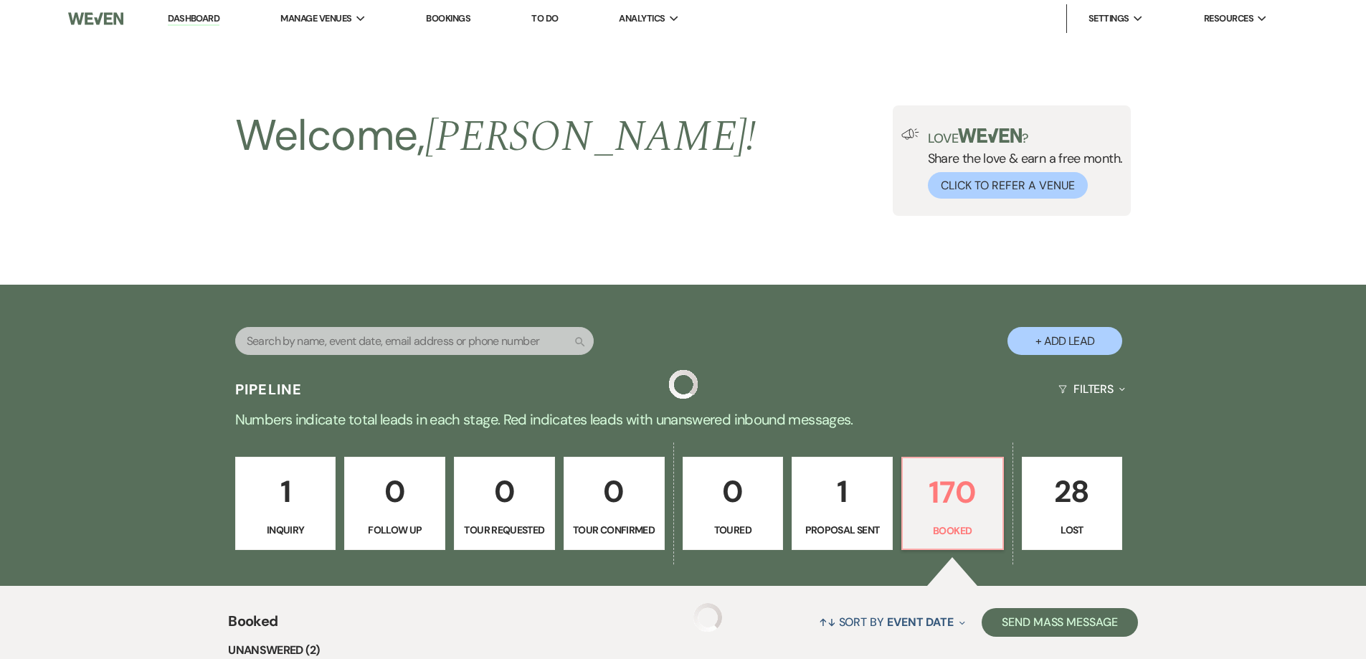
scroll to position [502, 0]
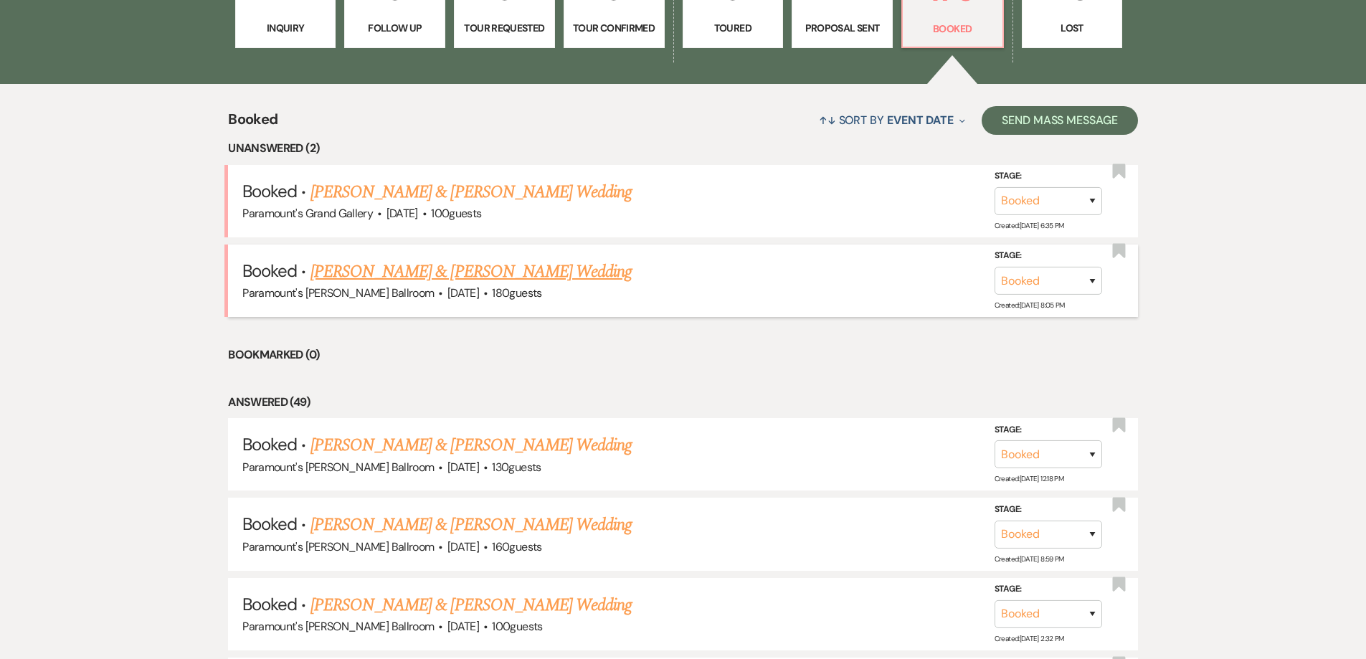
click at [399, 262] on link "[PERSON_NAME] & [PERSON_NAME] Wedding" at bounding box center [470, 272] width 321 height 26
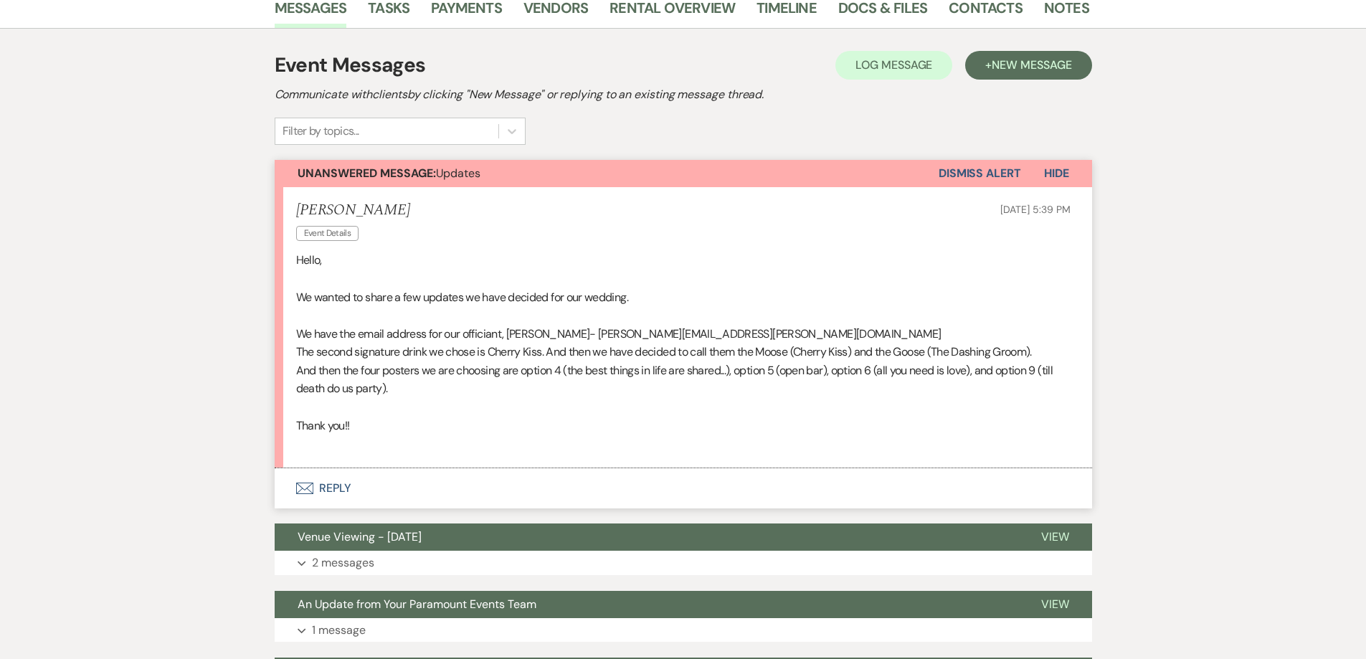
scroll to position [287, 0]
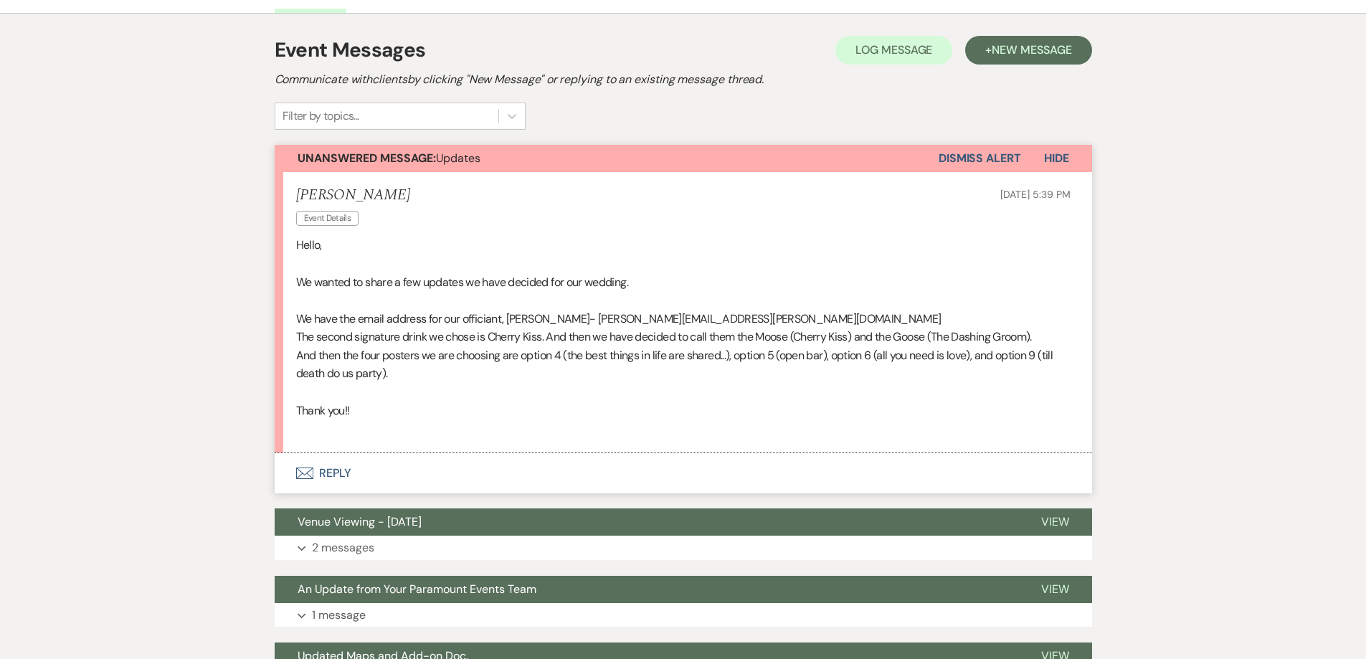
click at [308, 467] on use "button" at bounding box center [303, 472] width 17 height 11
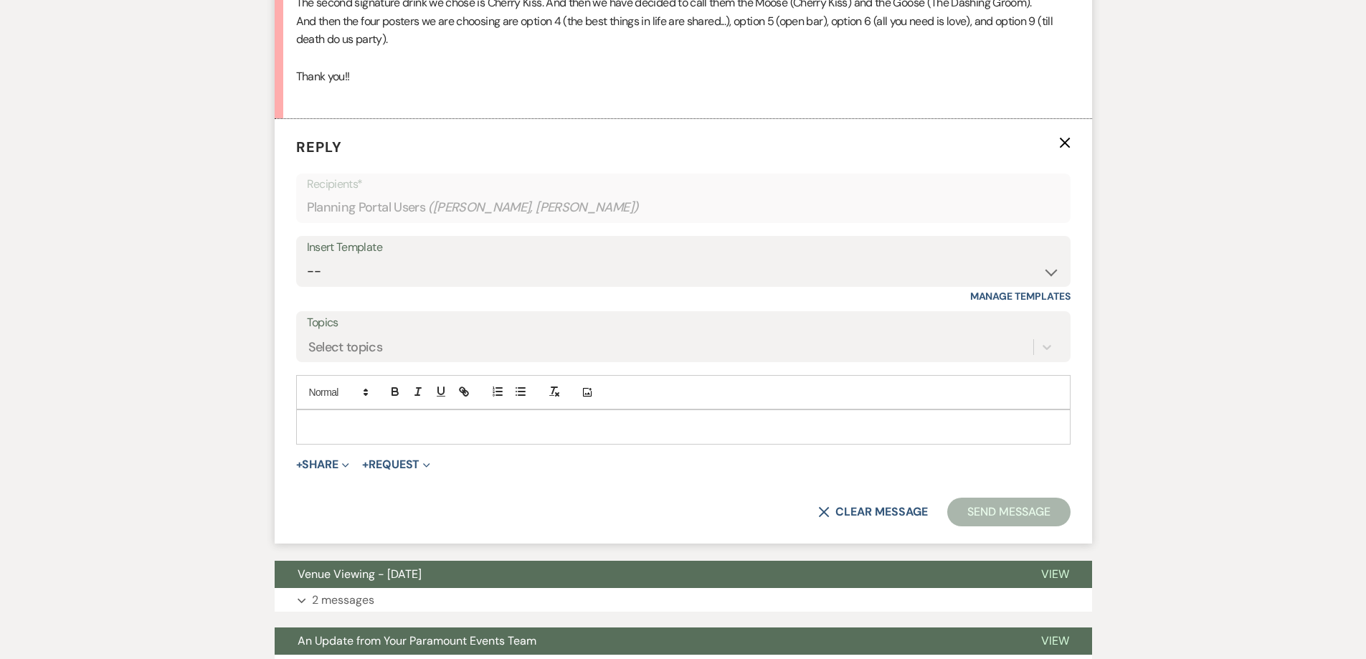
scroll to position [623, 0]
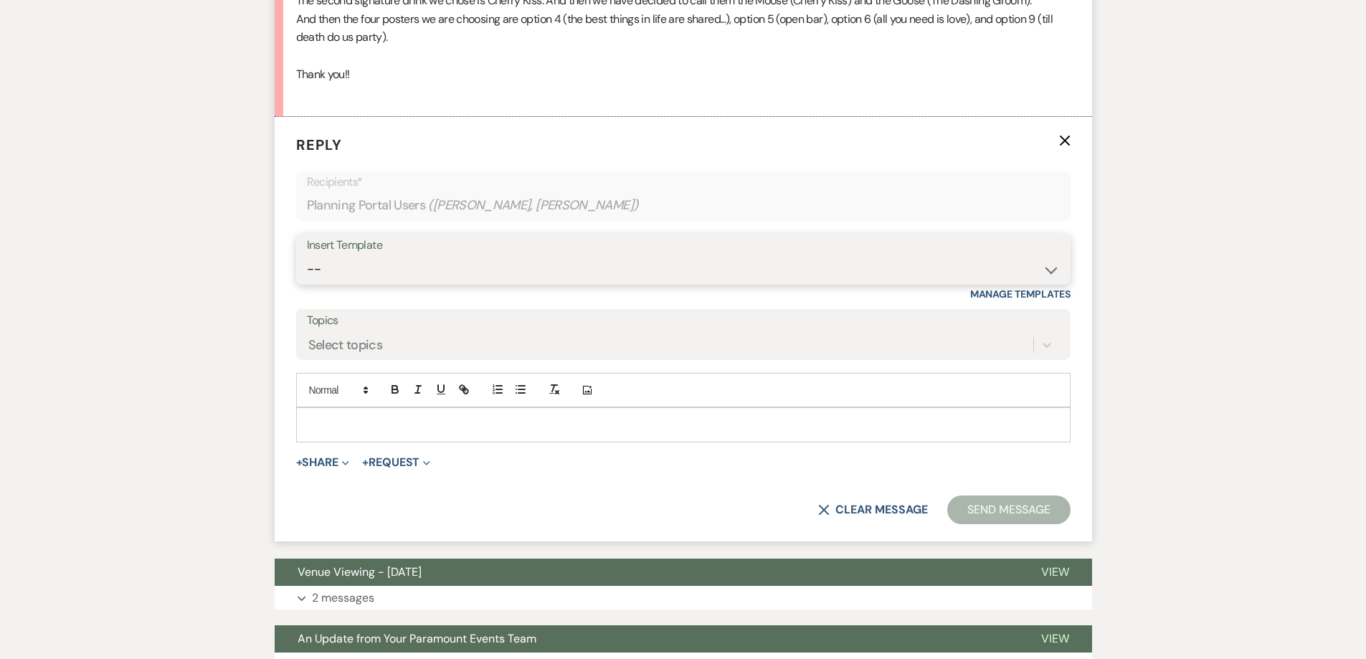
click at [364, 261] on select "-- Weven Planning Portal Introduction (Booked Events) 6 Month Consultation 9 Mo…" at bounding box center [683, 269] width 753 height 28
select select "4089"
click at [307, 255] on select "-- Weven Planning Portal Introduction (Booked Events) 6 Month Consultation 9 Mo…" at bounding box center [683, 269] width 753 height 28
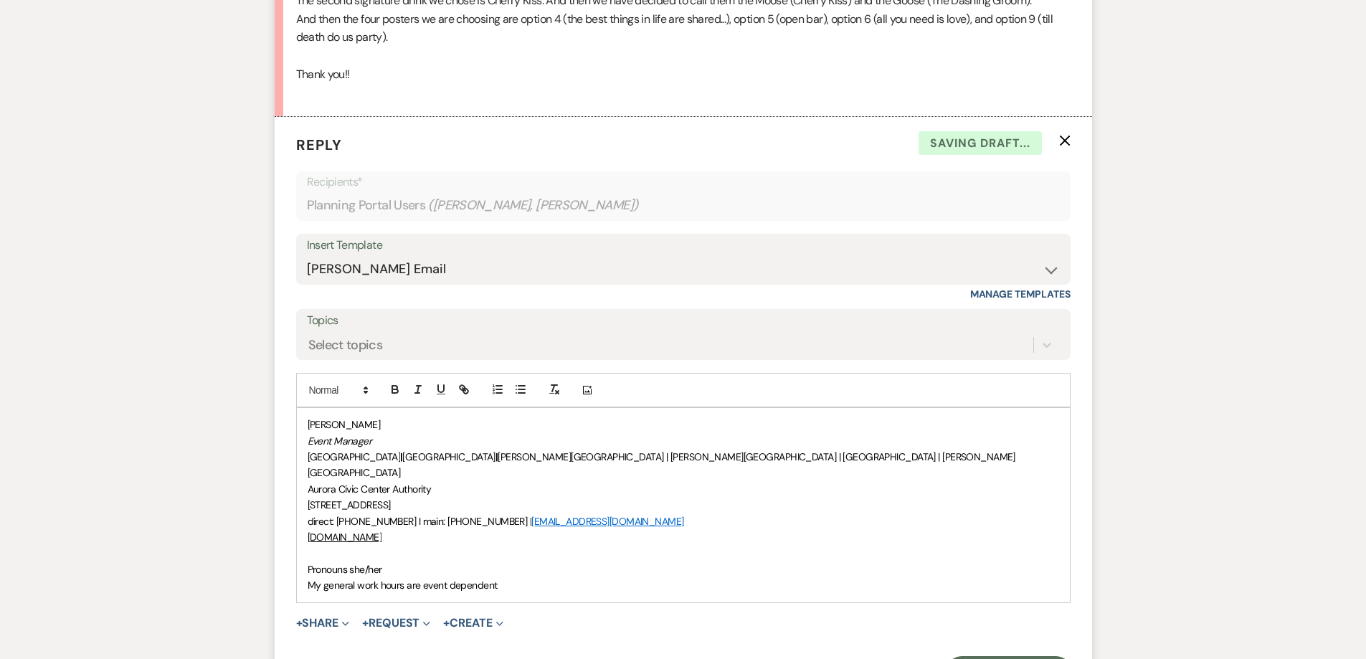
click at [308, 561] on p "Pronouns she/her" at bounding box center [683, 569] width 751 height 16
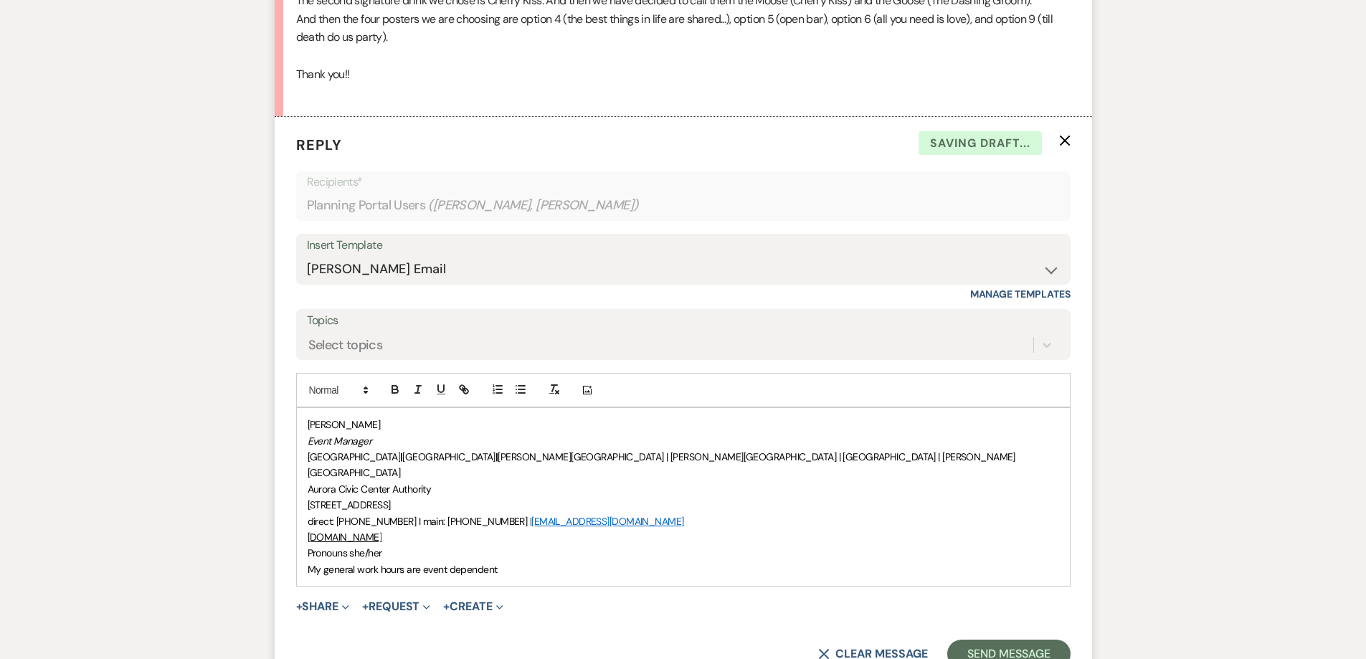
click at [308, 422] on span "[PERSON_NAME]" at bounding box center [344, 424] width 73 height 13
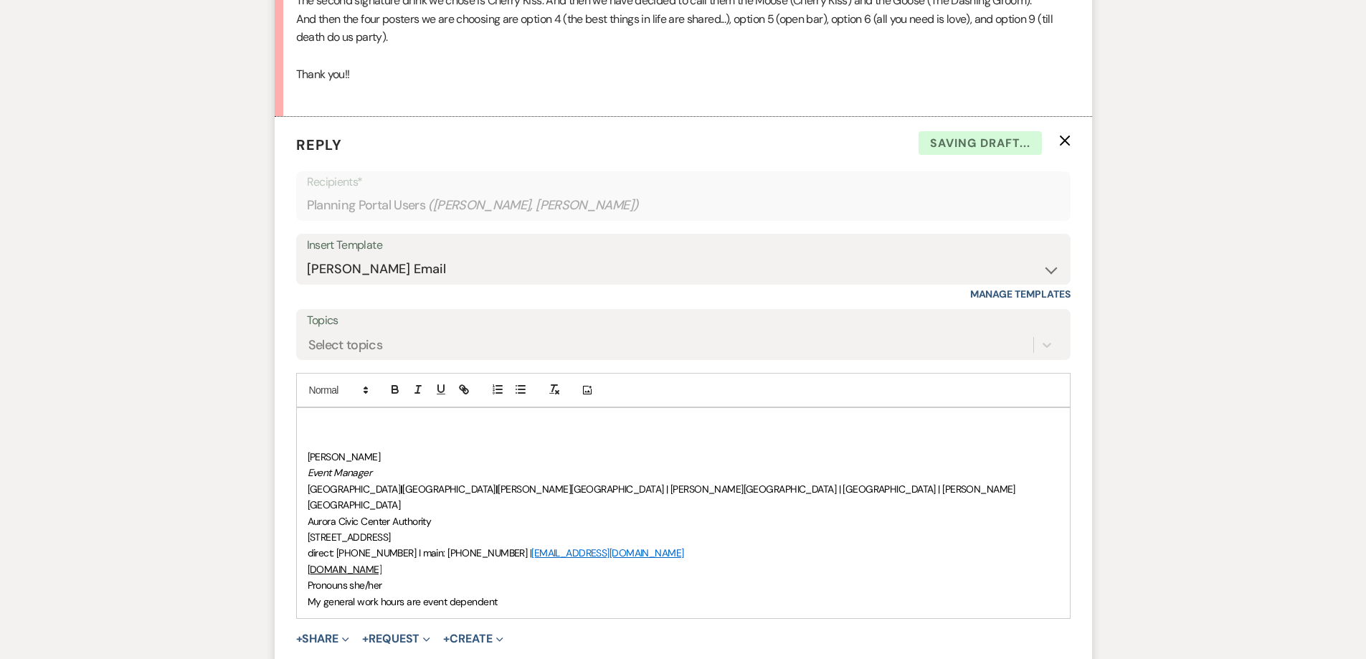
click at [310, 427] on p at bounding box center [683, 424] width 751 height 16
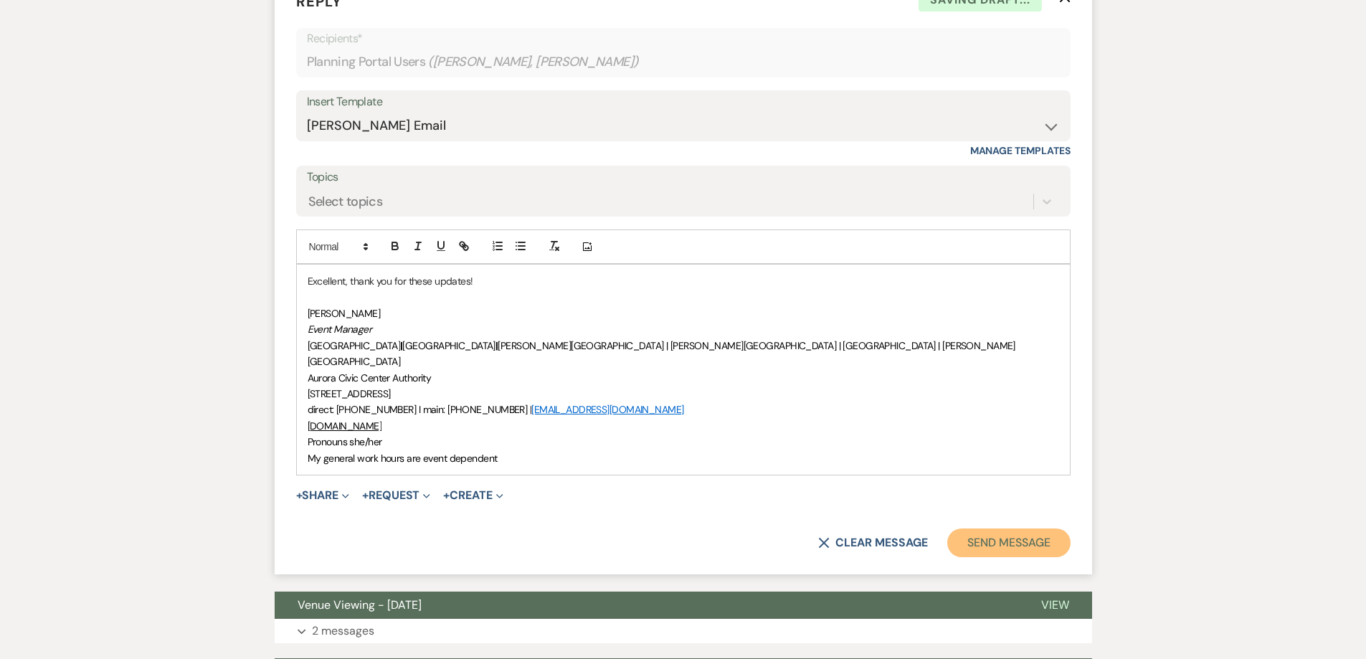
drag, startPoint x: 1004, startPoint y: 535, endPoint x: 1052, endPoint y: 513, distance: 52.9
click at [1004, 535] on button "Send Message" at bounding box center [1008, 542] width 123 height 29
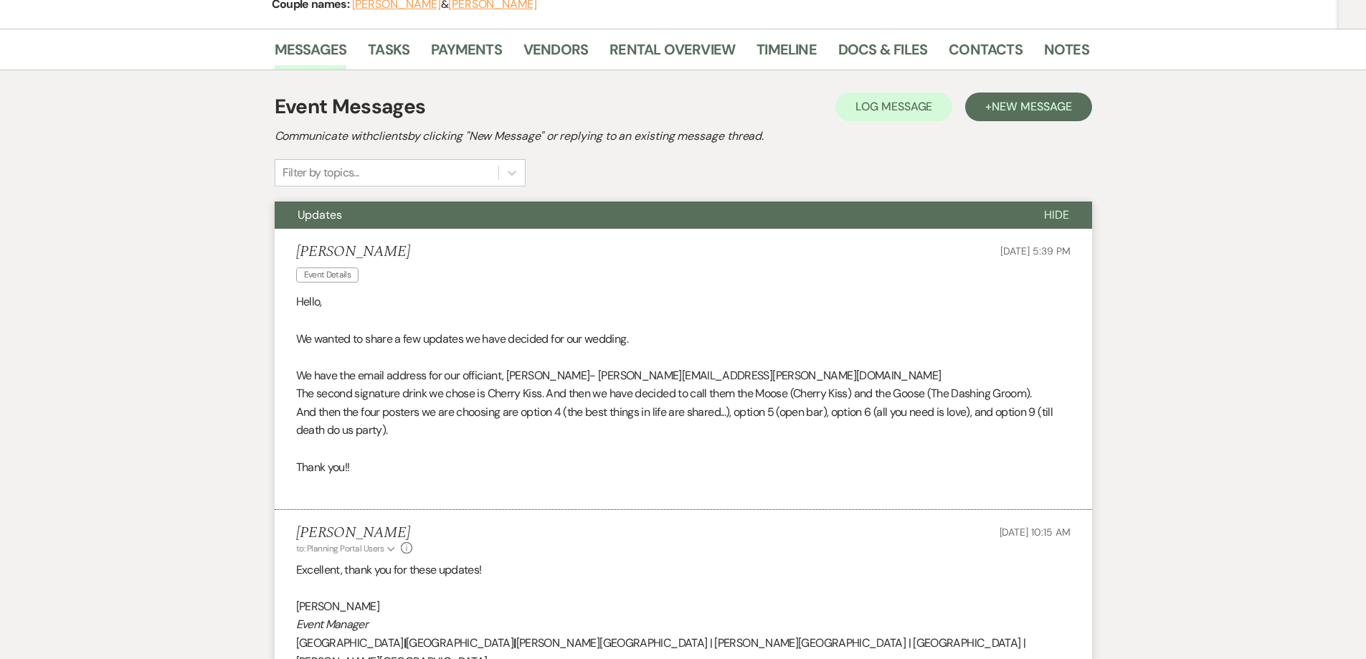
scroll to position [204, 0]
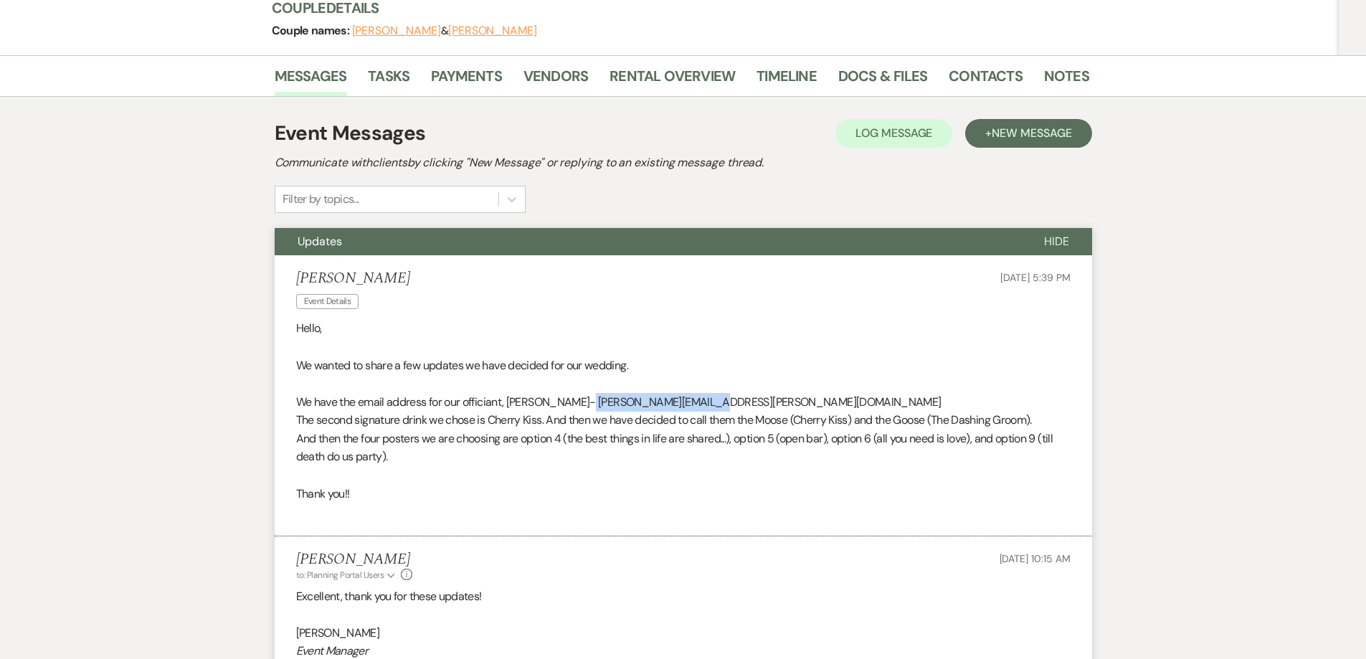
drag, startPoint x: 736, startPoint y: 395, endPoint x: 590, endPoint y: 406, distance: 146.6
click at [590, 406] on p "We have the email address for our officiant, [PERSON_NAME]- [PERSON_NAME][EMAIL…" at bounding box center [683, 402] width 774 height 19
copy p "[EMAIL_ADDRESS][DOMAIN_NAME]"
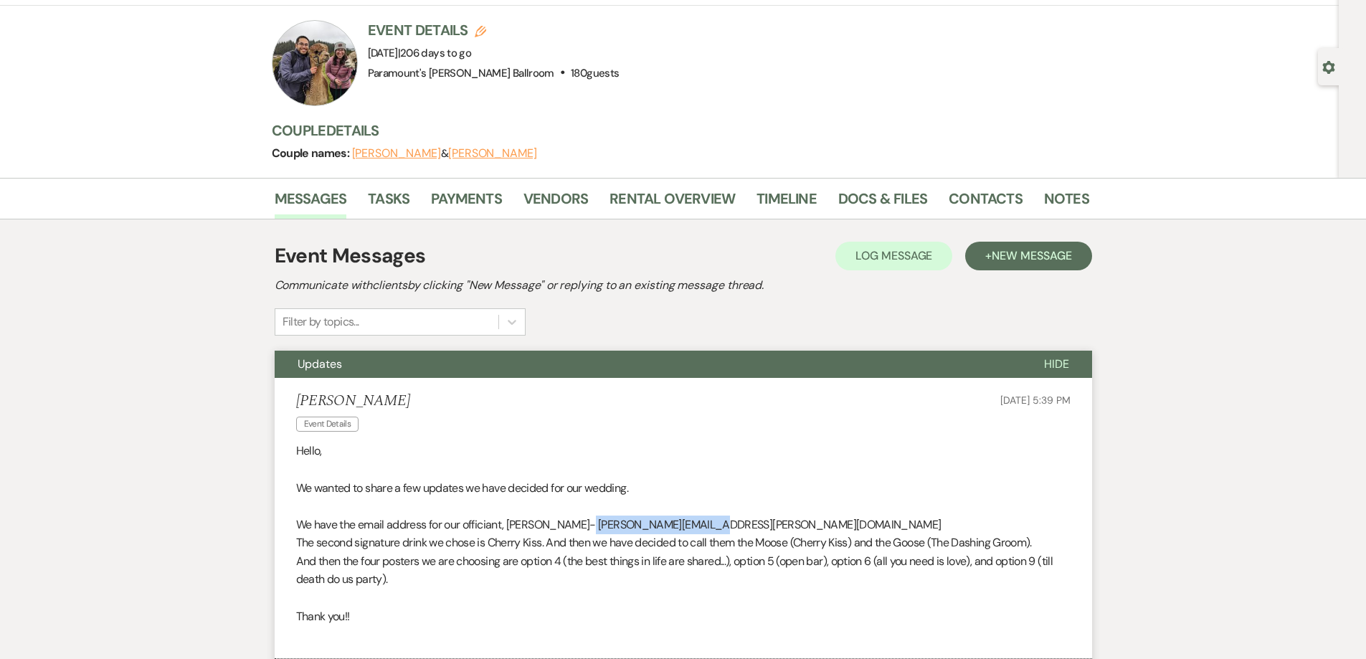
scroll to position [0, 0]
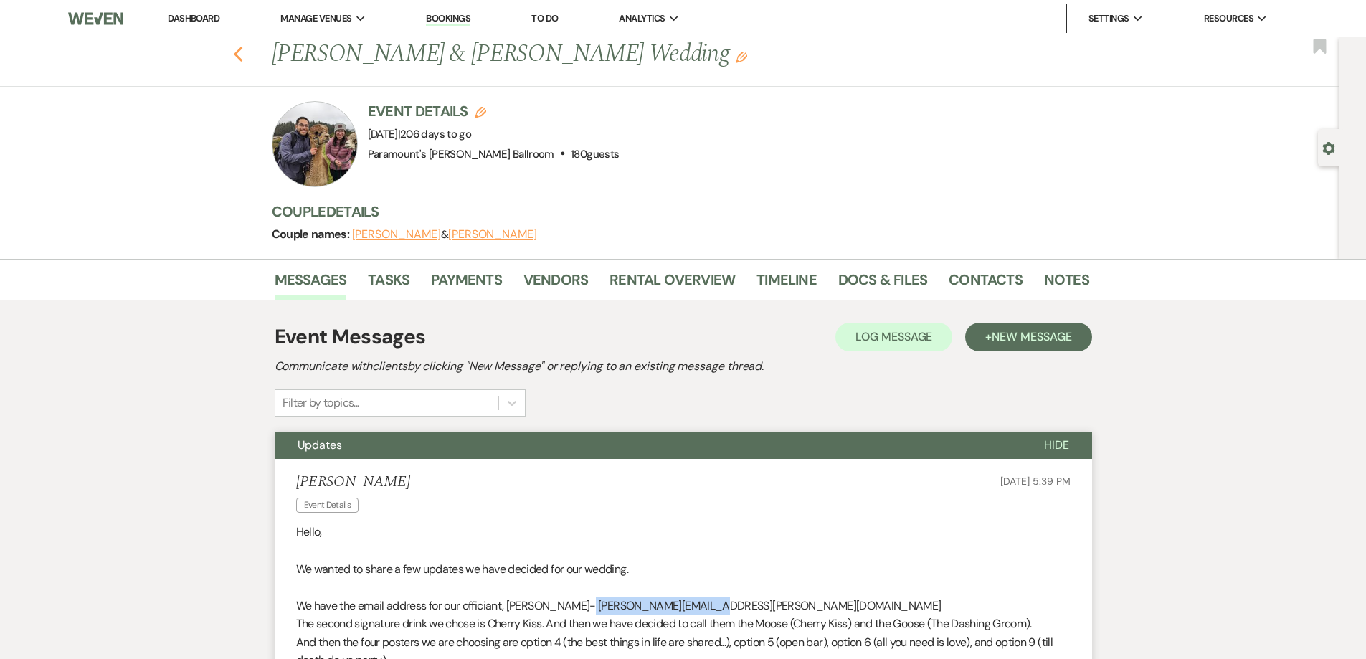
click at [239, 53] on icon "Previous" at bounding box center [238, 54] width 11 height 17
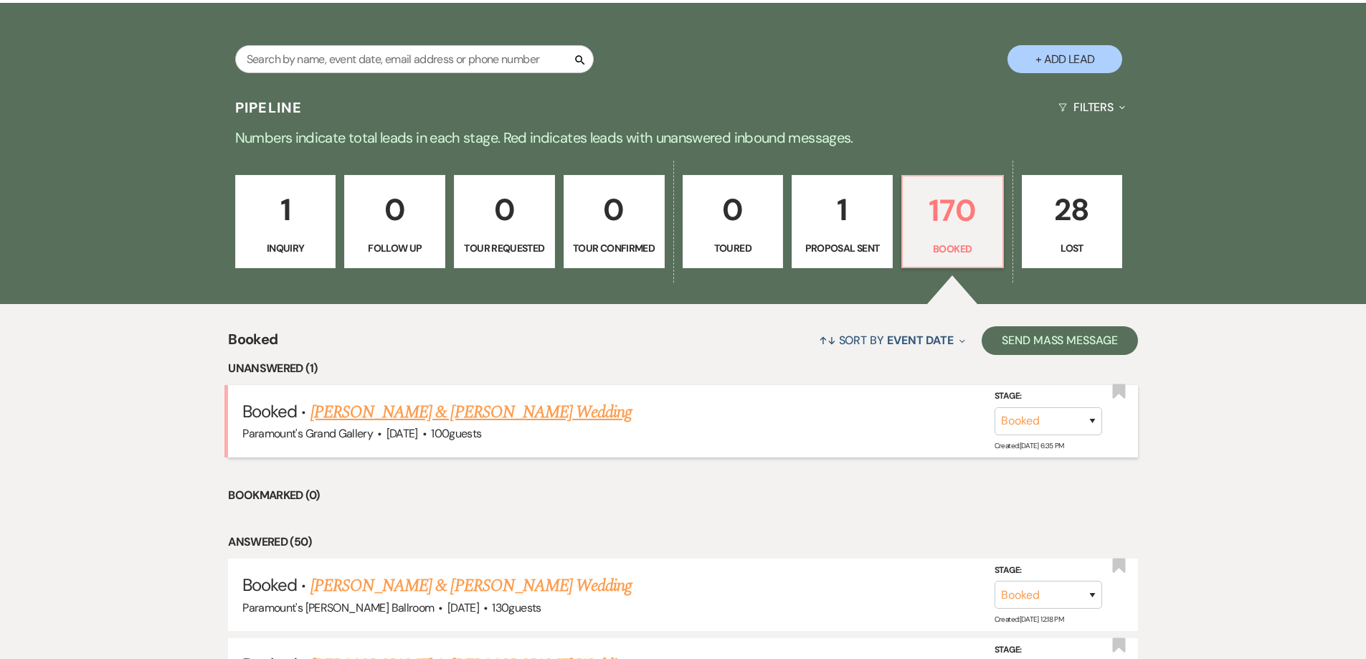
scroll to position [287, 0]
